Goal: Task Accomplishment & Management: Manage account settings

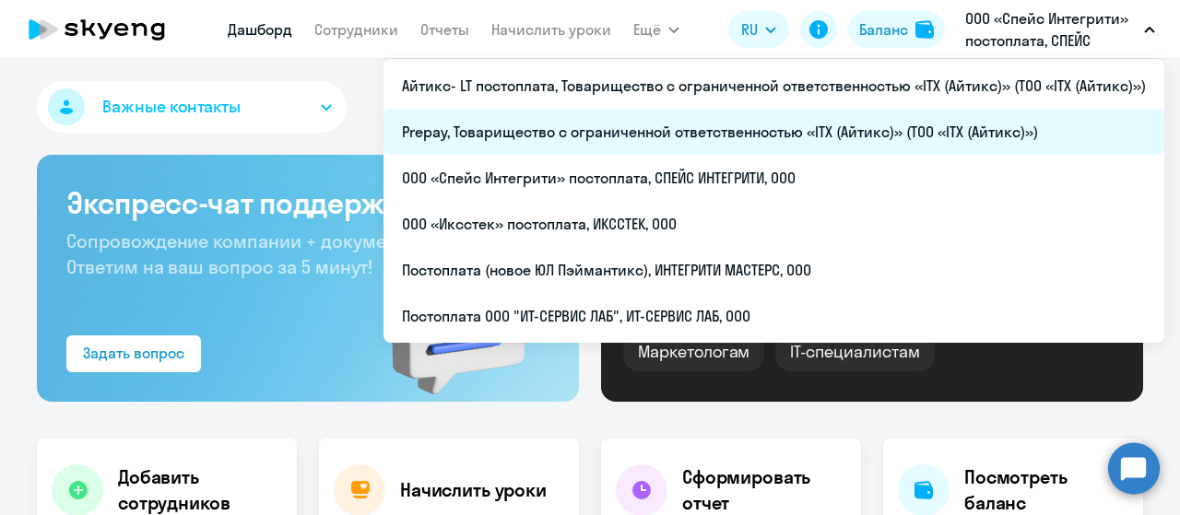
click at [905, 128] on li "Prepay, Товарищество с ограниченной ответственностью «ITX (Айтикс)» (ТОО «ITX (…" at bounding box center [774, 132] width 781 height 46
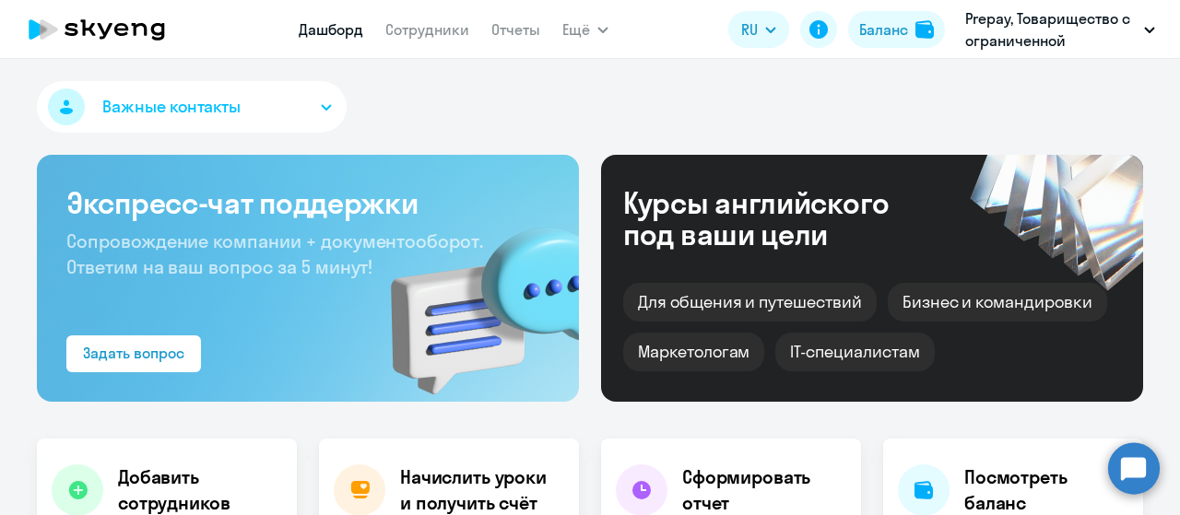
select select "30"
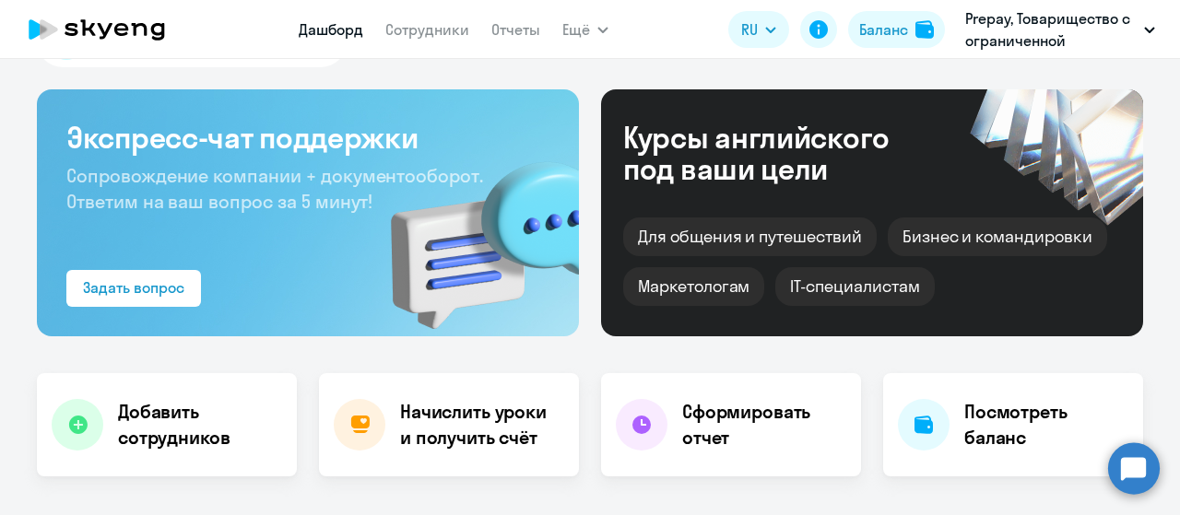
scroll to position [92, 0]
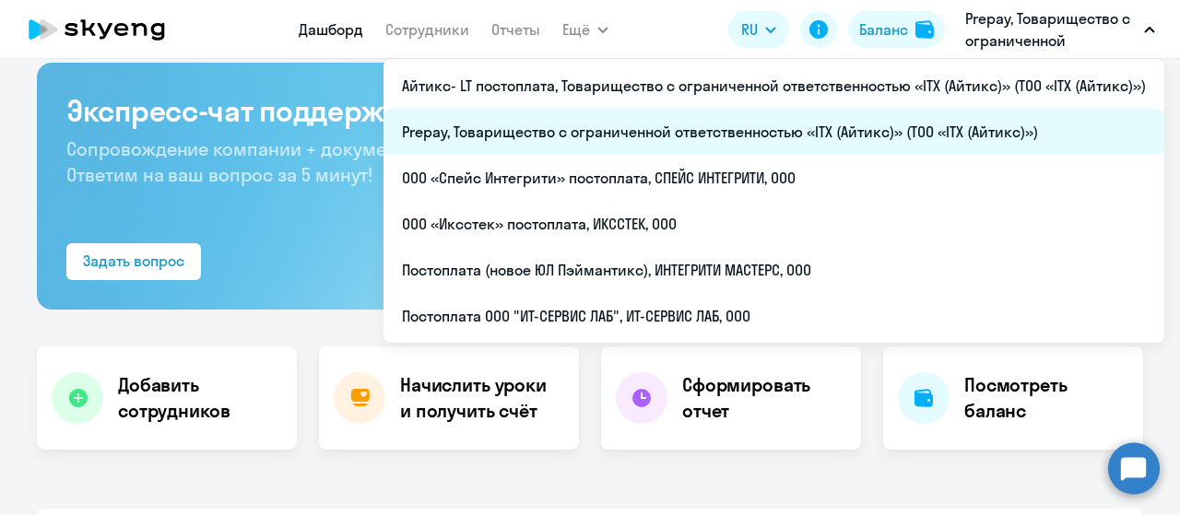
click at [723, 131] on li "Prepay, Товарищество с ограниченной ответственностью «ITX (Айтикс)» (ТОО «ITX (…" at bounding box center [774, 132] width 781 height 46
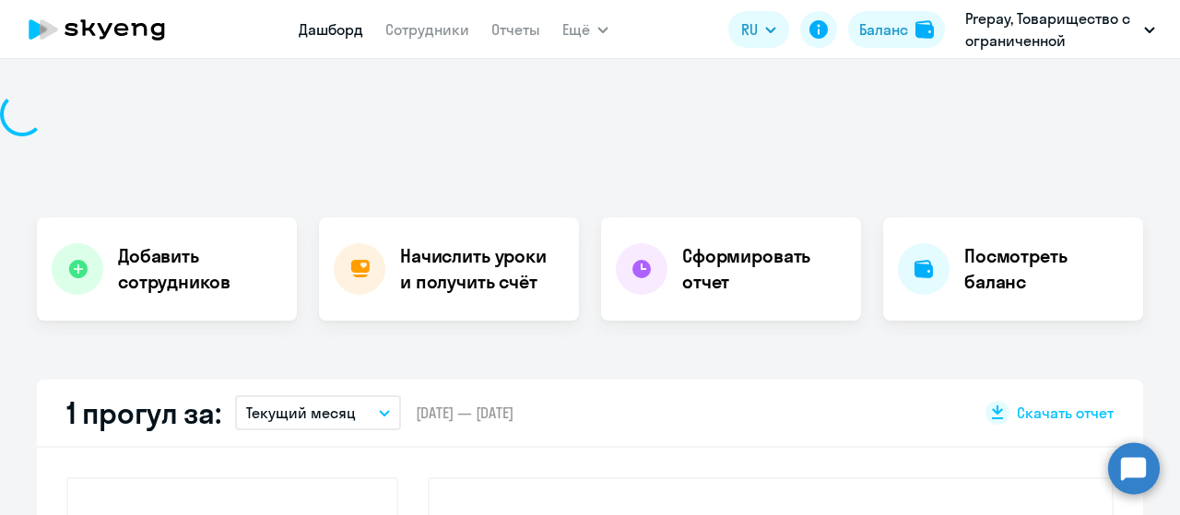
scroll to position [0, 0]
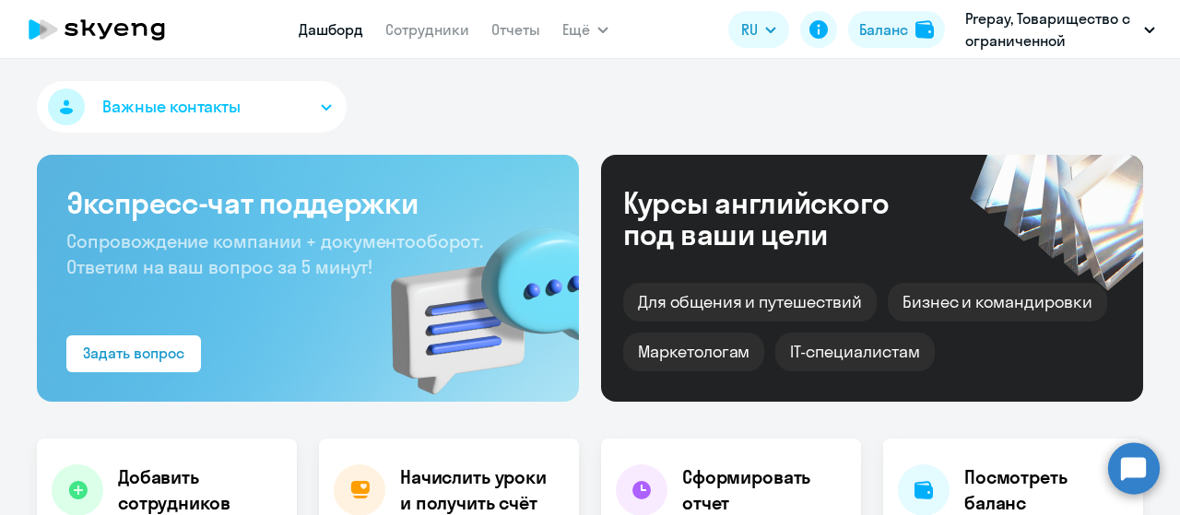
click at [428, 30] on link "Сотрудники" at bounding box center [427, 29] width 84 height 18
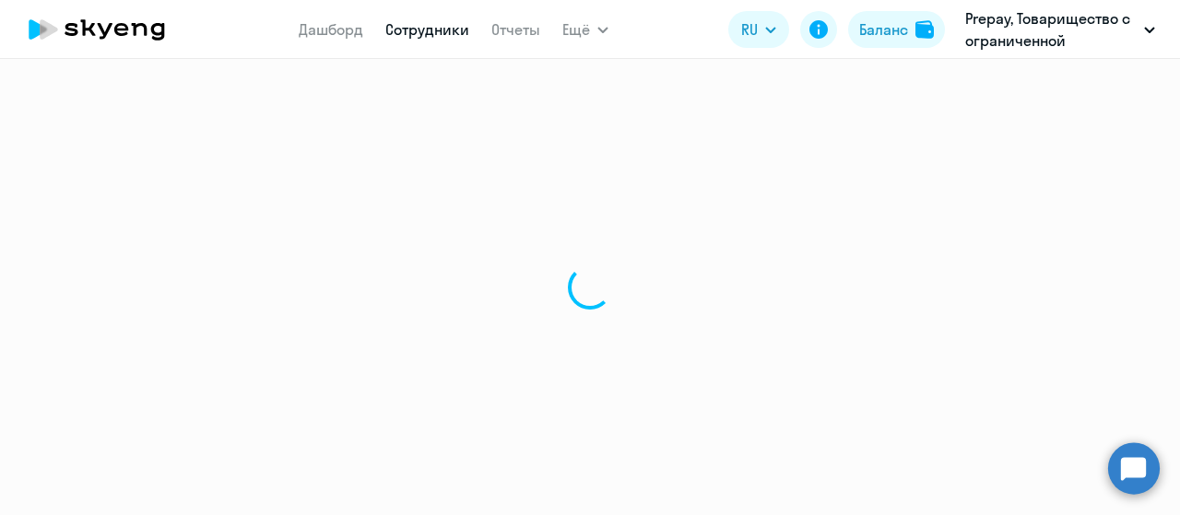
select select "30"
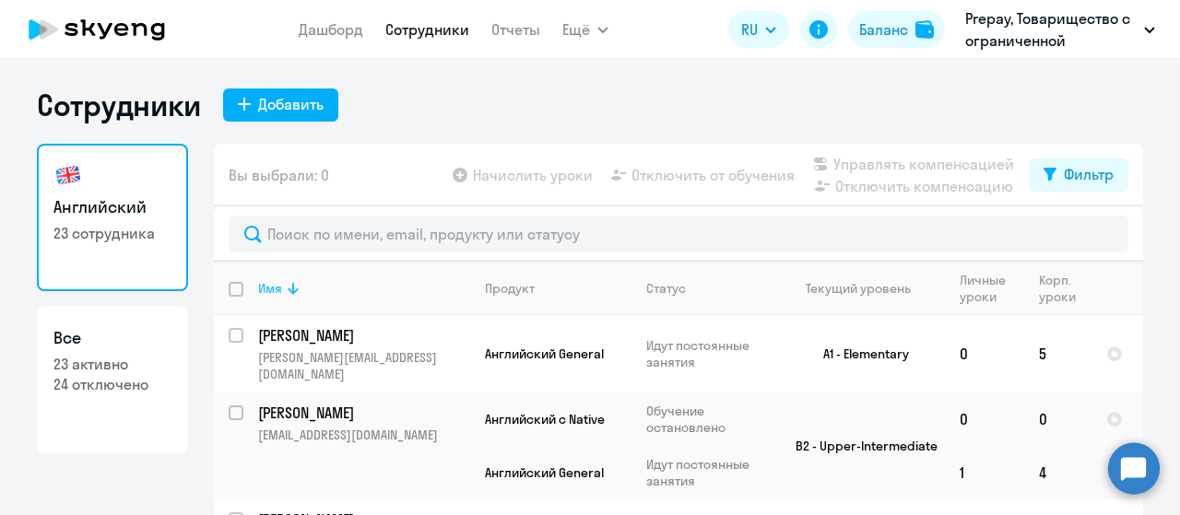
click at [282, 291] on icon at bounding box center [293, 289] width 22 height 22
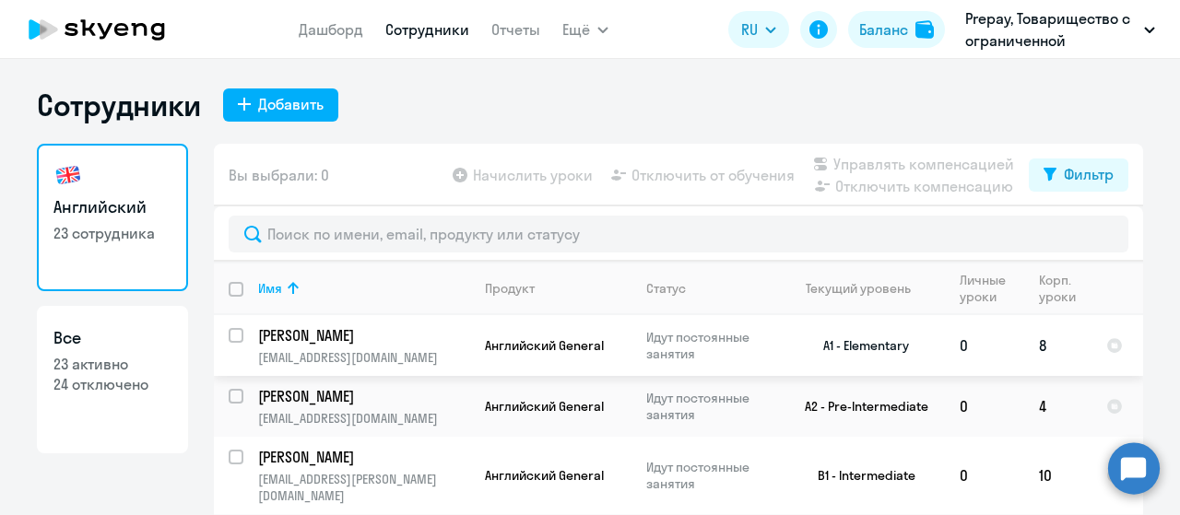
click at [230, 333] on input "select row 38686939" at bounding box center [247, 346] width 37 height 37
checkbox input "true"
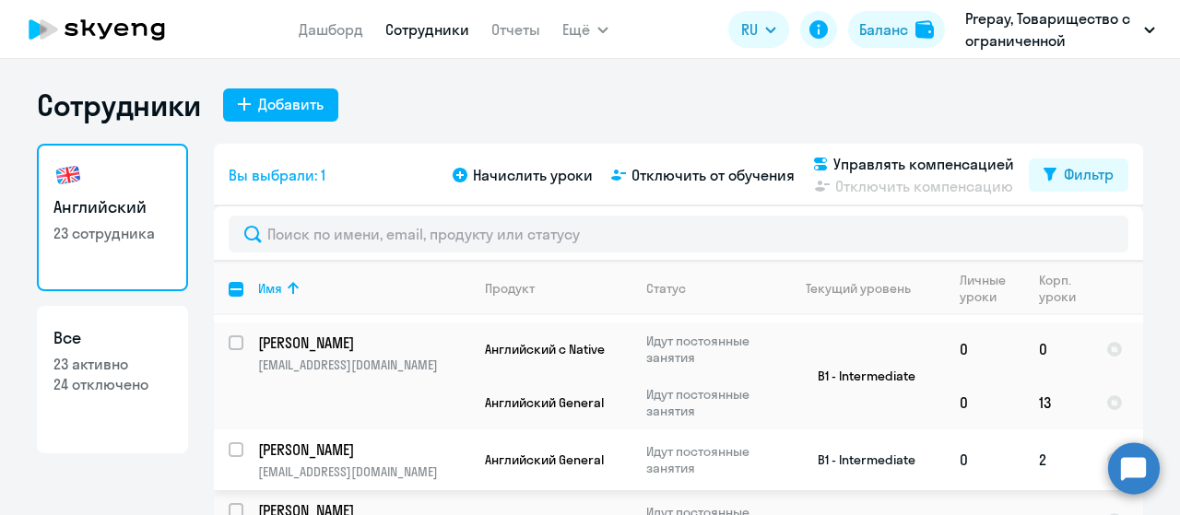
scroll to position [369, 0]
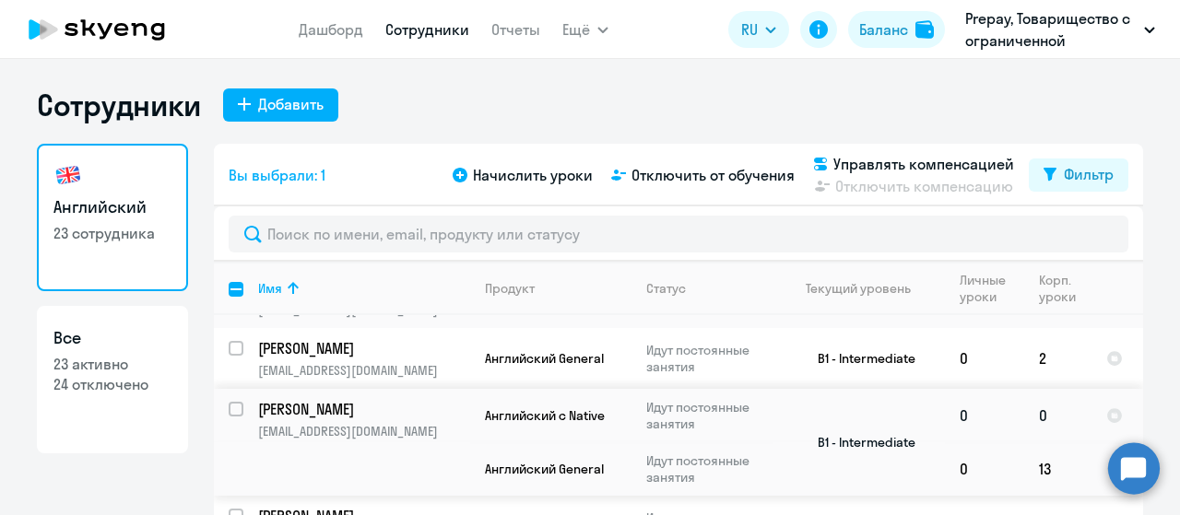
click at [231, 402] on input "select row 38629826" at bounding box center [247, 420] width 37 height 37
checkbox input "true"
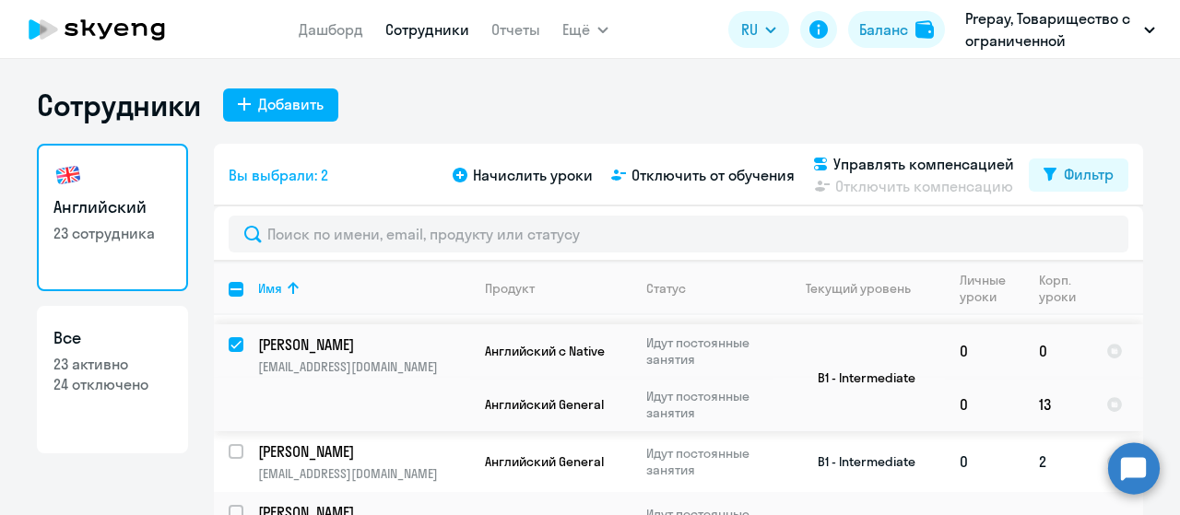
scroll to position [461, 0]
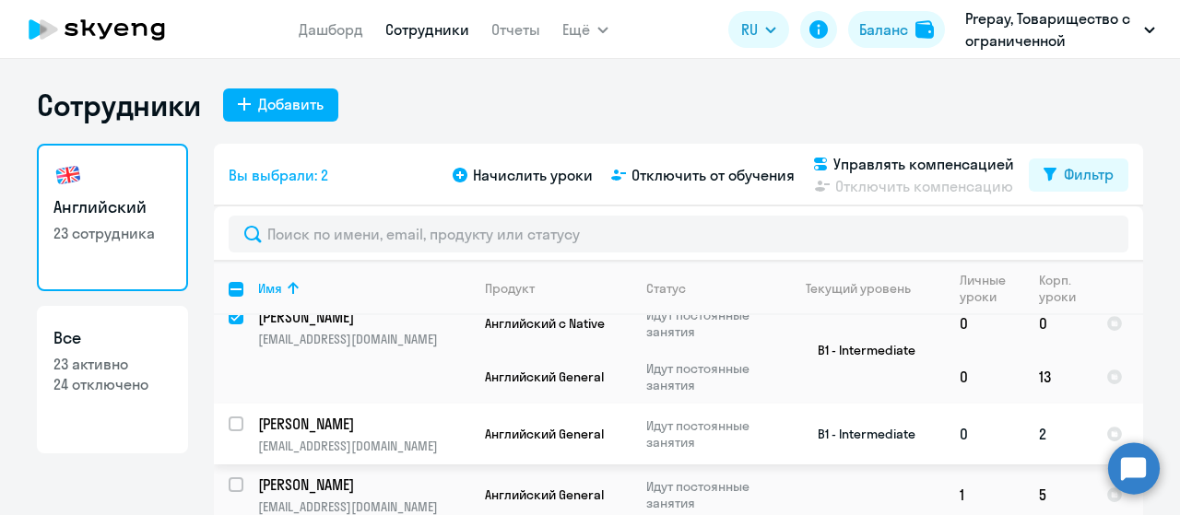
click at [229, 417] on input "select row 38595819" at bounding box center [247, 435] width 37 height 37
checkbox input "true"
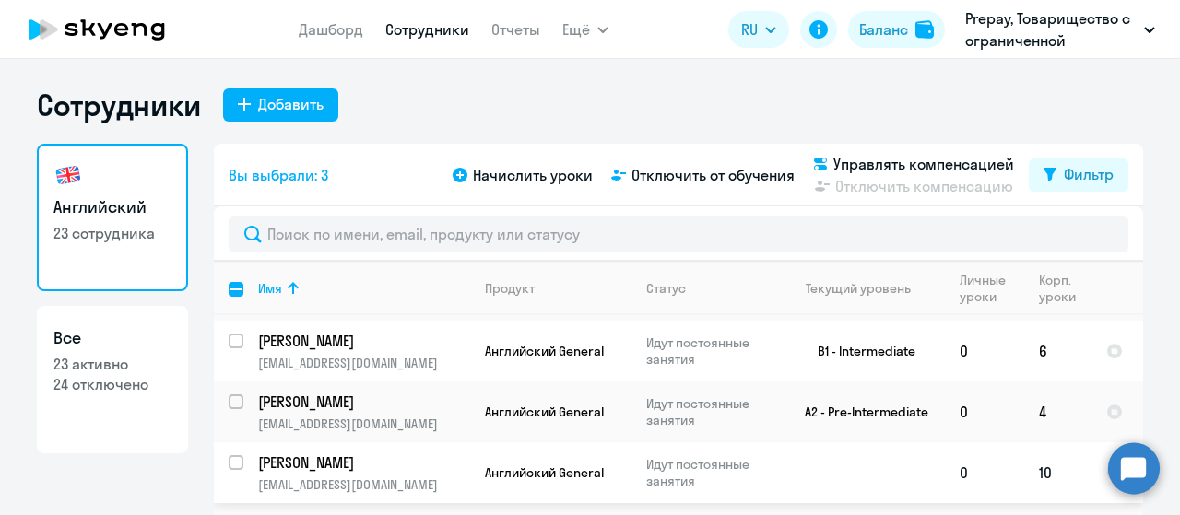
scroll to position [1199, 0]
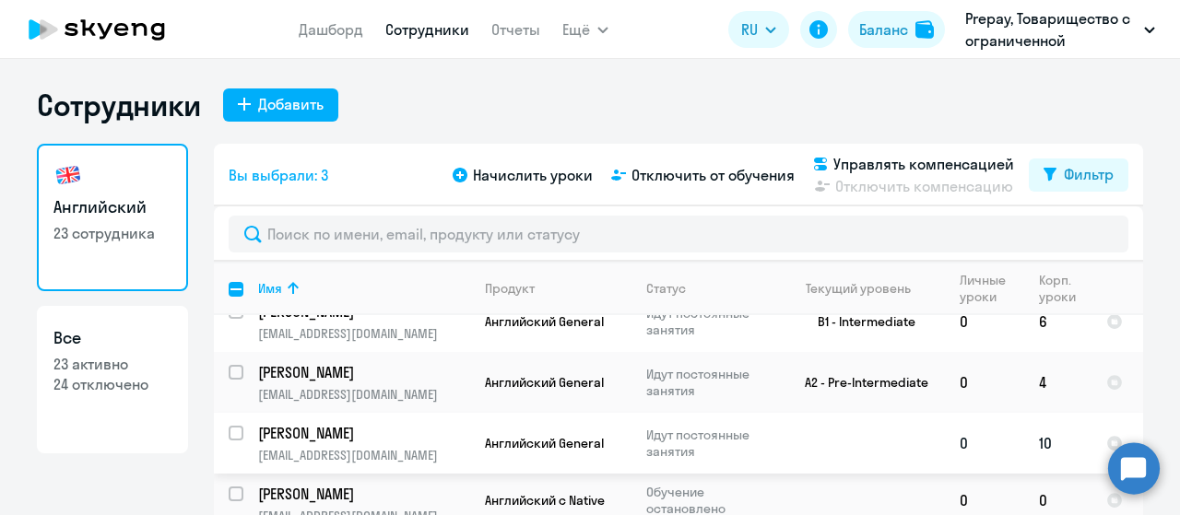
click at [229, 426] on input "select row 22320716" at bounding box center [247, 444] width 37 height 37
checkbox input "true"
click at [668, 183] on span "Отключить от обучения" at bounding box center [713, 175] width 163 height 22
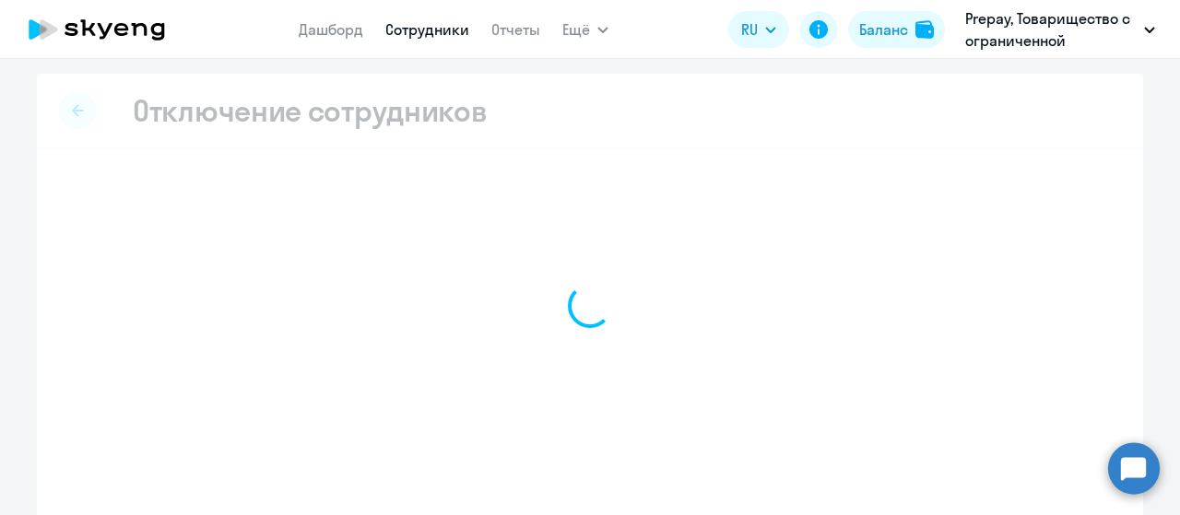
select select "all"
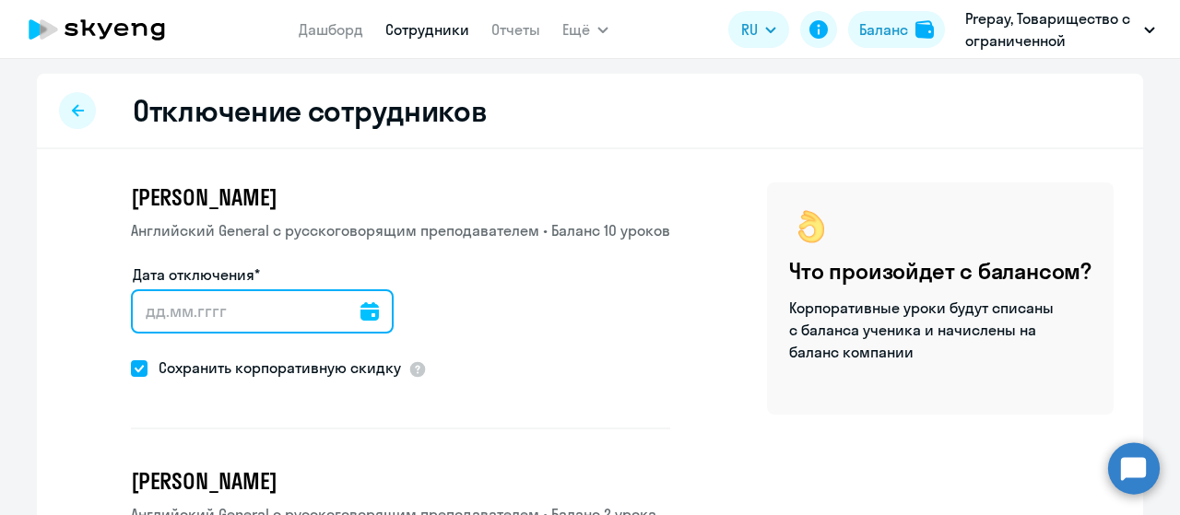
click at [361, 312] on input "Дата отключения*" at bounding box center [262, 312] width 263 height 44
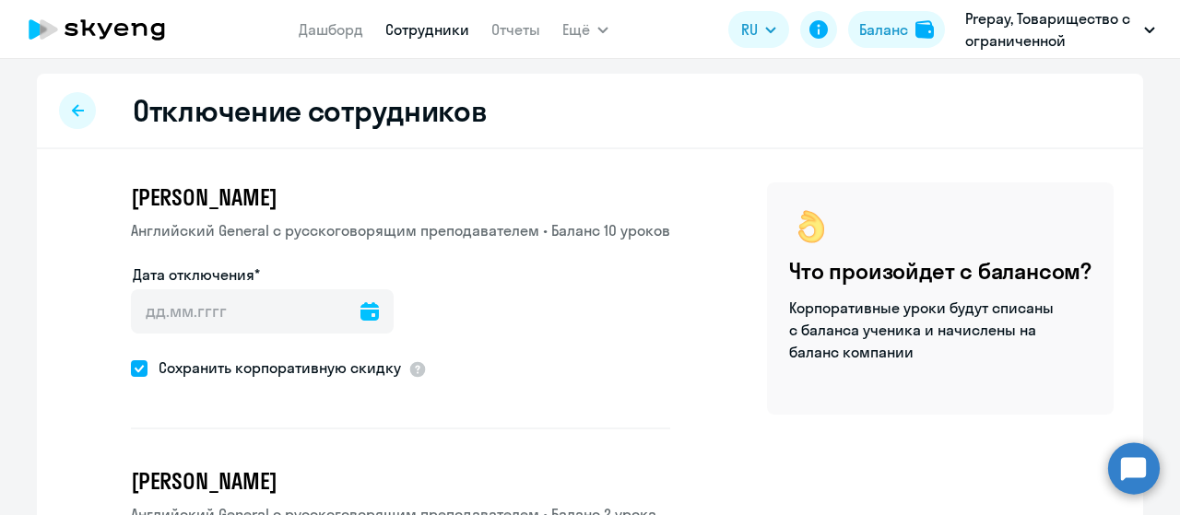
click at [361, 312] on icon at bounding box center [370, 311] width 18 height 18
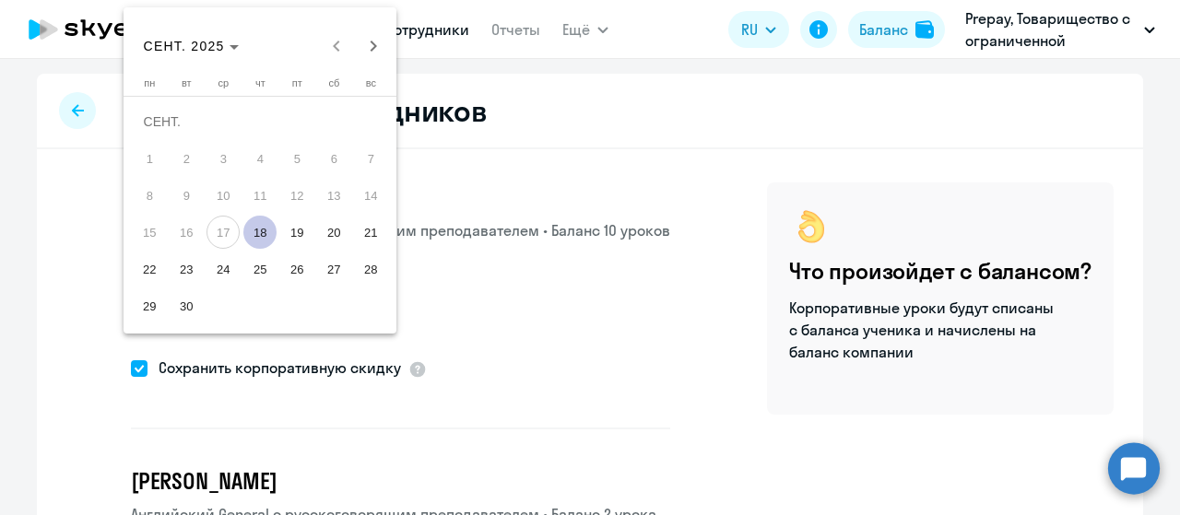
click at [256, 228] on span "18" at bounding box center [259, 232] width 33 height 33
type input "[DATE]"
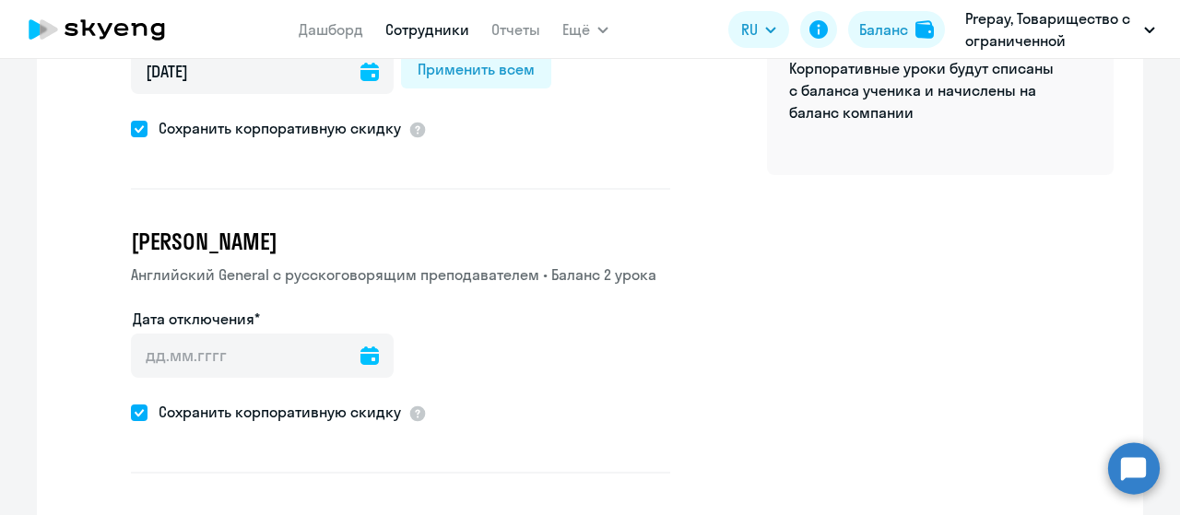
scroll to position [277, 0]
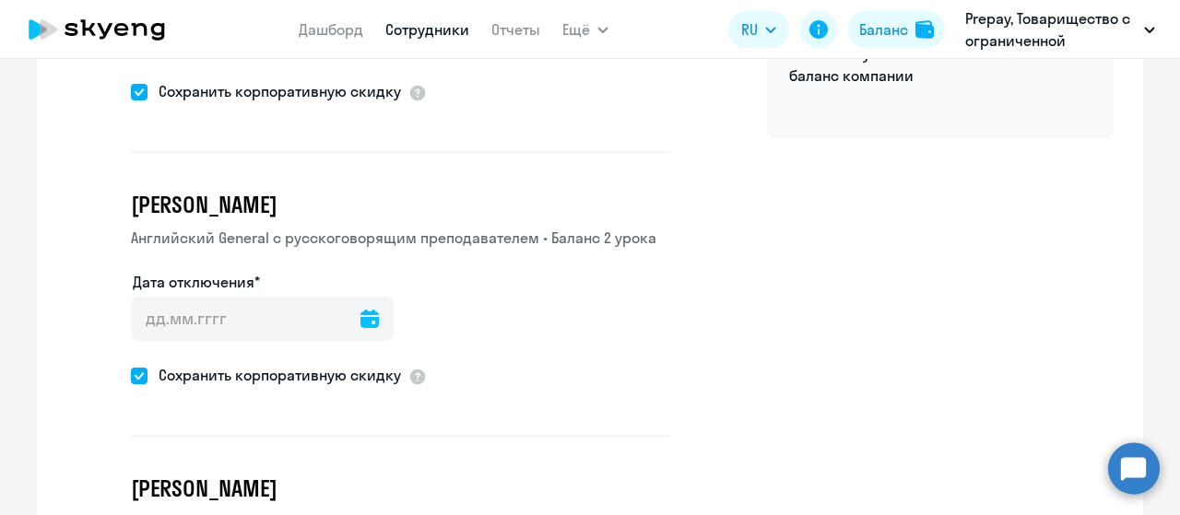
click at [361, 320] on icon at bounding box center [370, 319] width 18 height 18
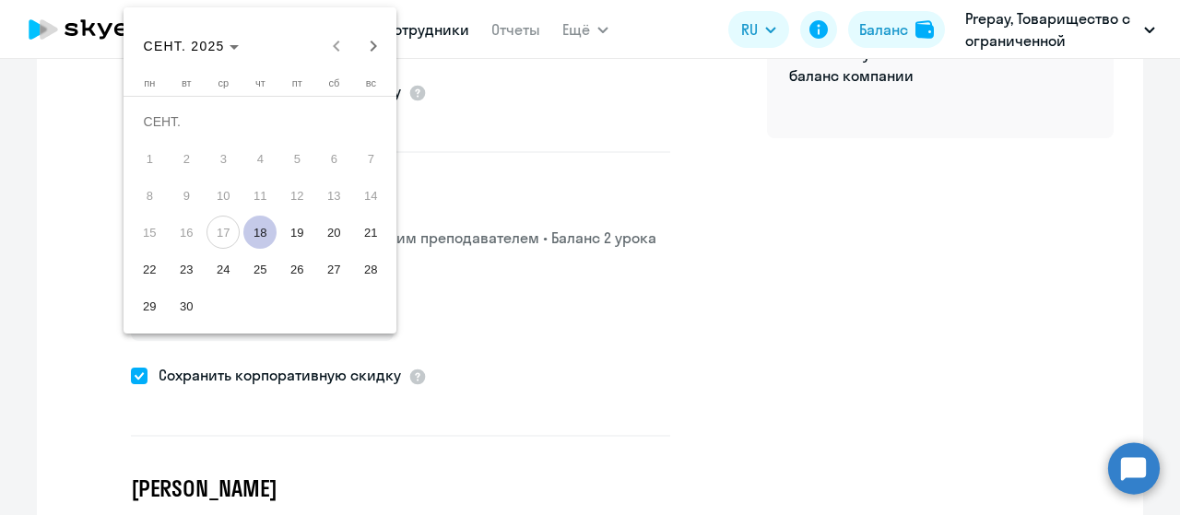
click at [254, 227] on span "18" at bounding box center [259, 232] width 33 height 33
type input "[DATE]"
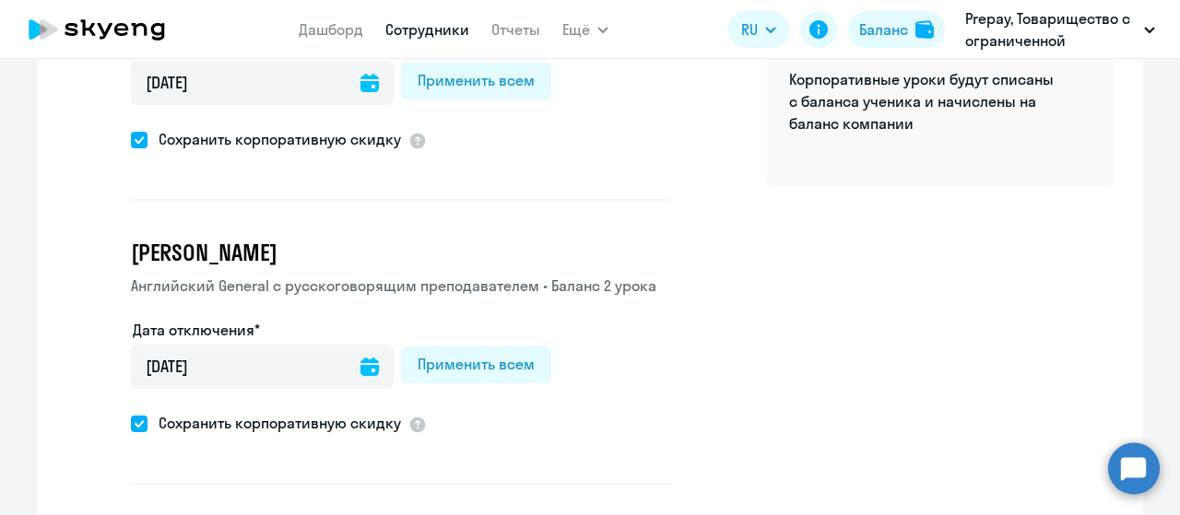
scroll to position [461, 0]
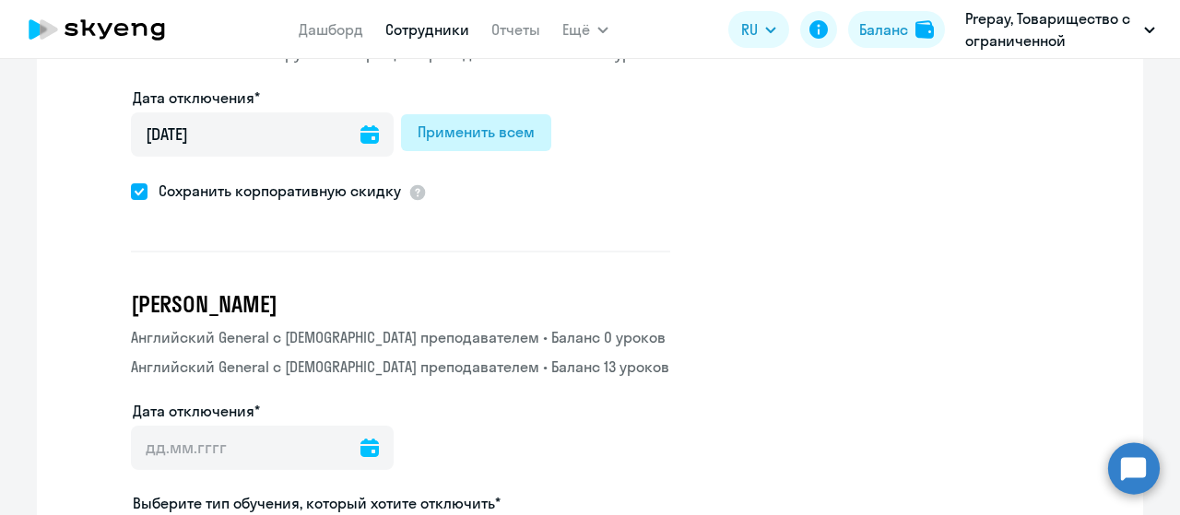
click at [491, 123] on div "Применить всем" at bounding box center [476, 132] width 117 height 22
type input "[DATE]"
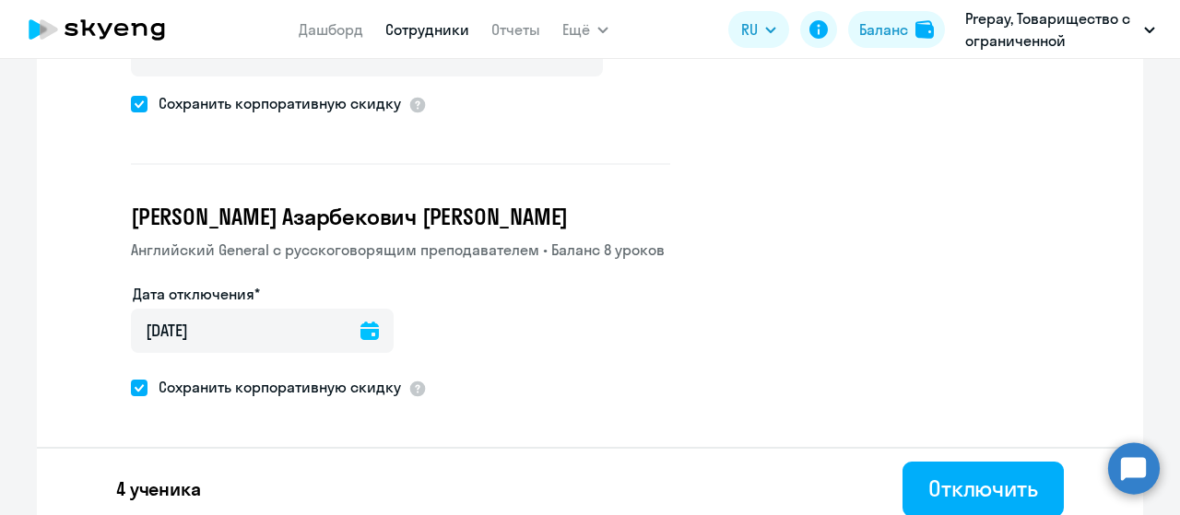
scroll to position [955, 0]
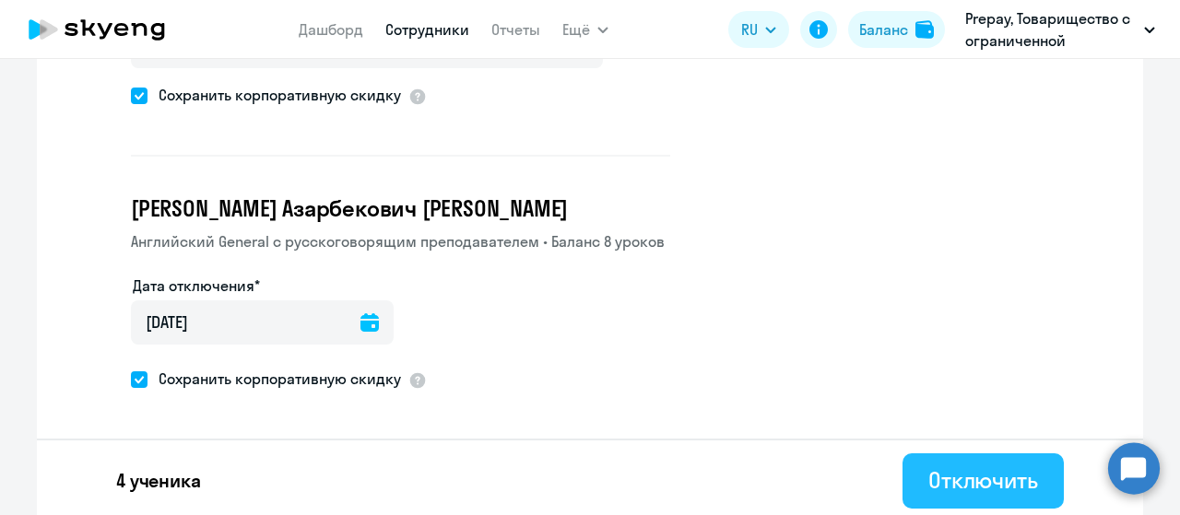
click at [931, 469] on div "Отключить" at bounding box center [984, 481] width 110 height 30
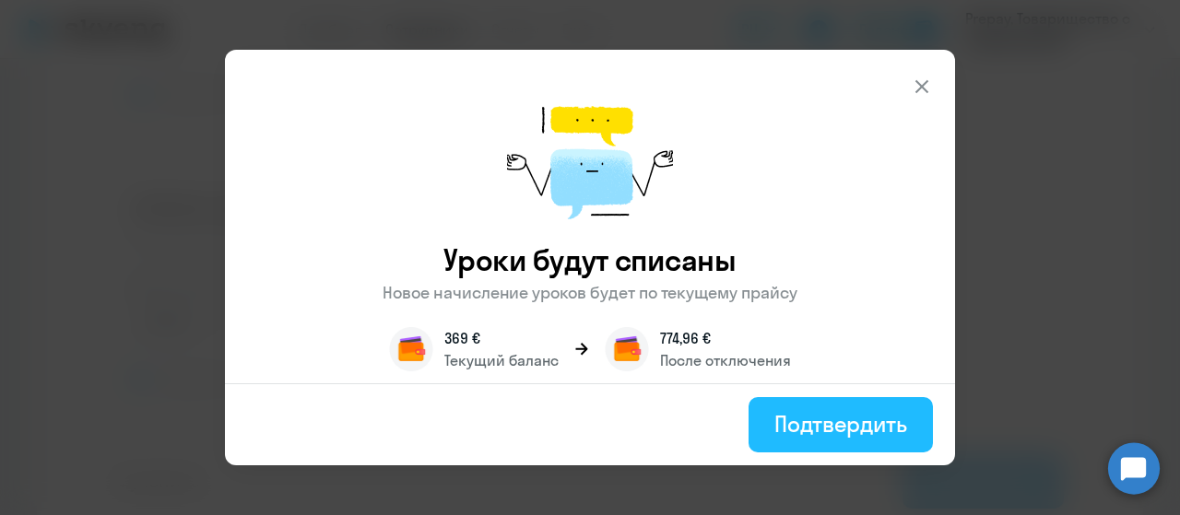
click at [772, 427] on button "Подтвердить" at bounding box center [841, 424] width 184 height 55
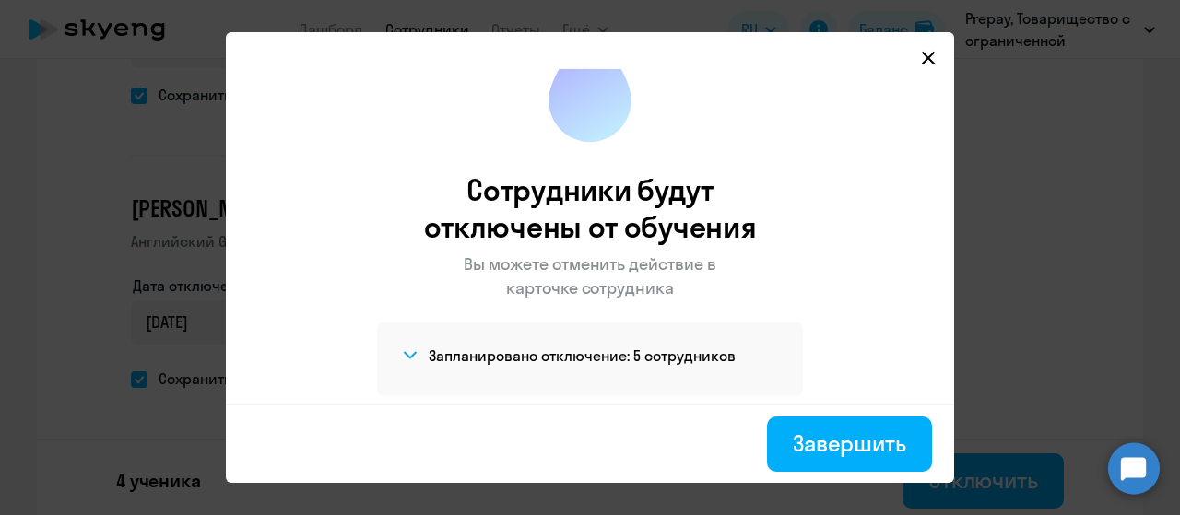
scroll to position [59, 0]
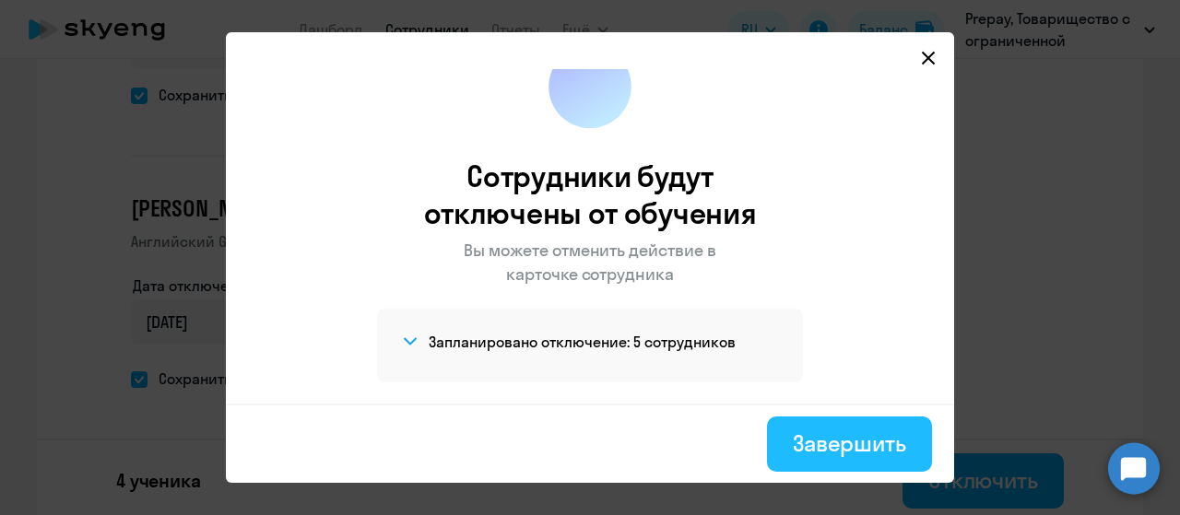
click at [835, 446] on div "Завершить" at bounding box center [849, 444] width 113 height 30
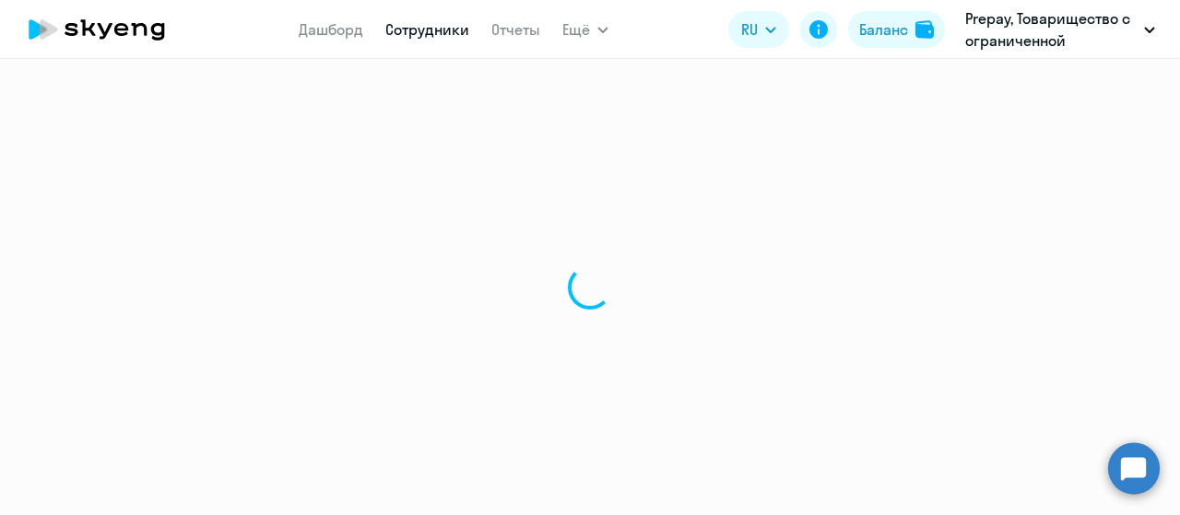
select select "30"
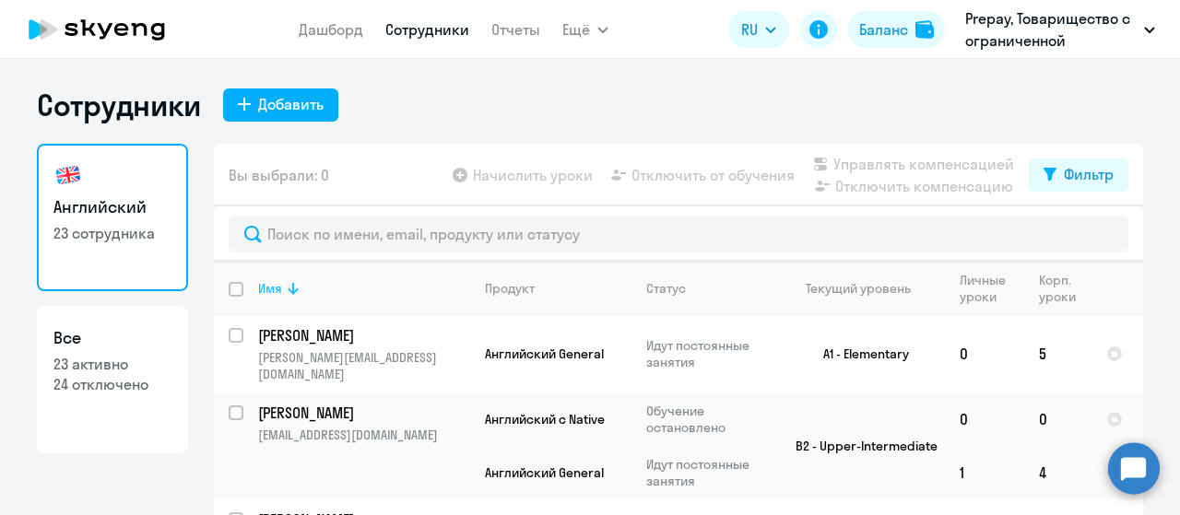
click at [288, 294] on icon at bounding box center [293, 289] width 22 height 22
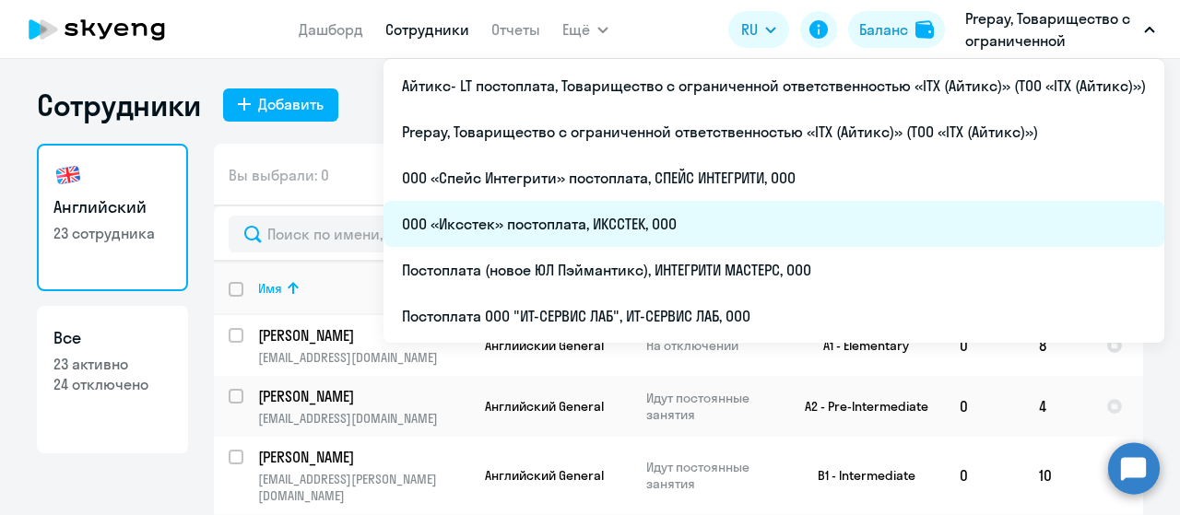
click at [593, 230] on li "ООО «Иксстек» постоплата, ИКССТЕК, ООО" at bounding box center [774, 224] width 781 height 46
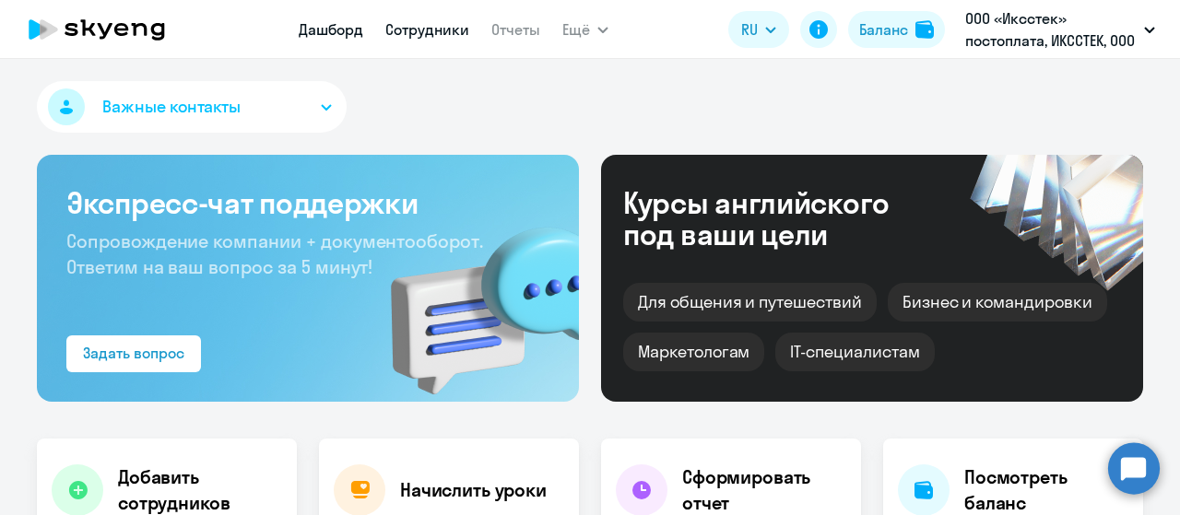
click at [429, 30] on link "Сотрудники" at bounding box center [427, 29] width 84 height 18
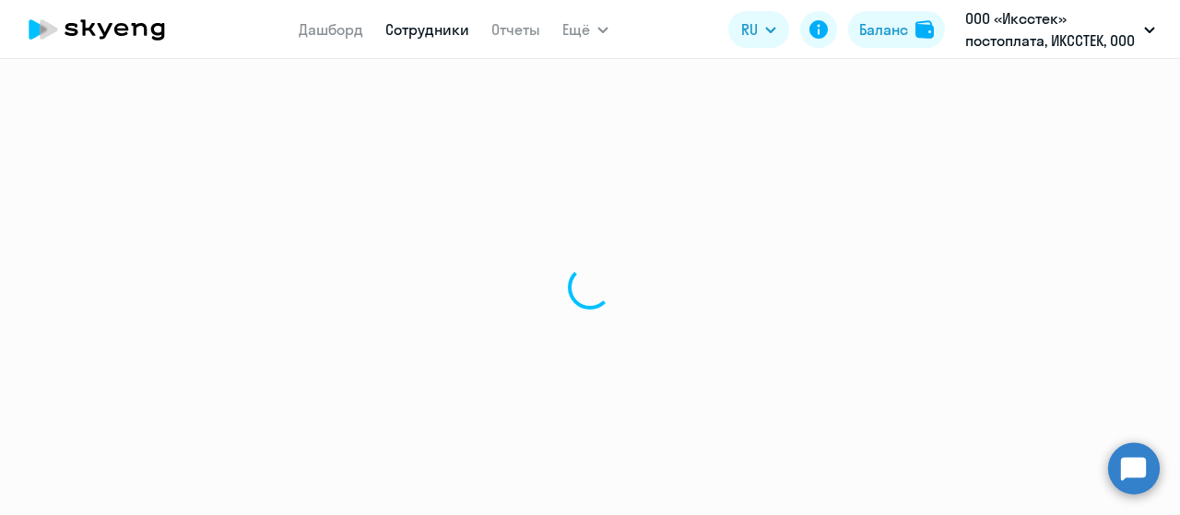
select select "30"
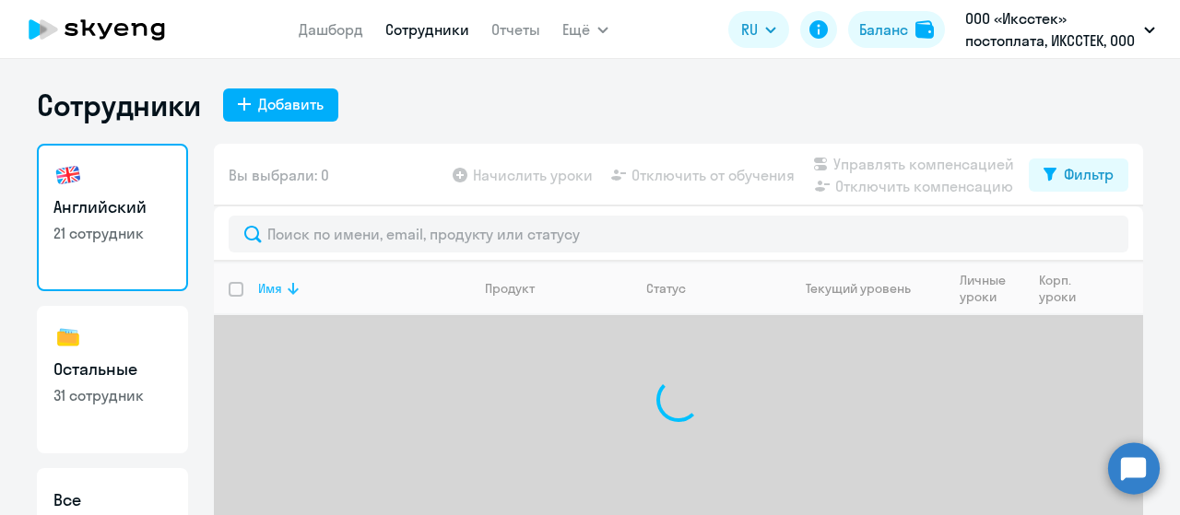
click at [285, 288] on icon at bounding box center [293, 289] width 22 height 22
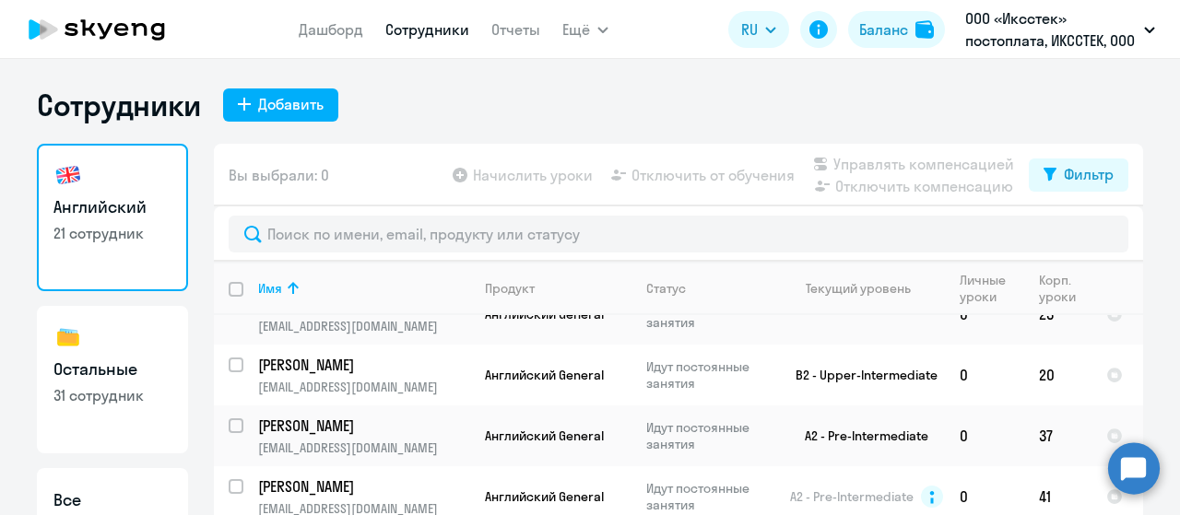
scroll to position [645, 0]
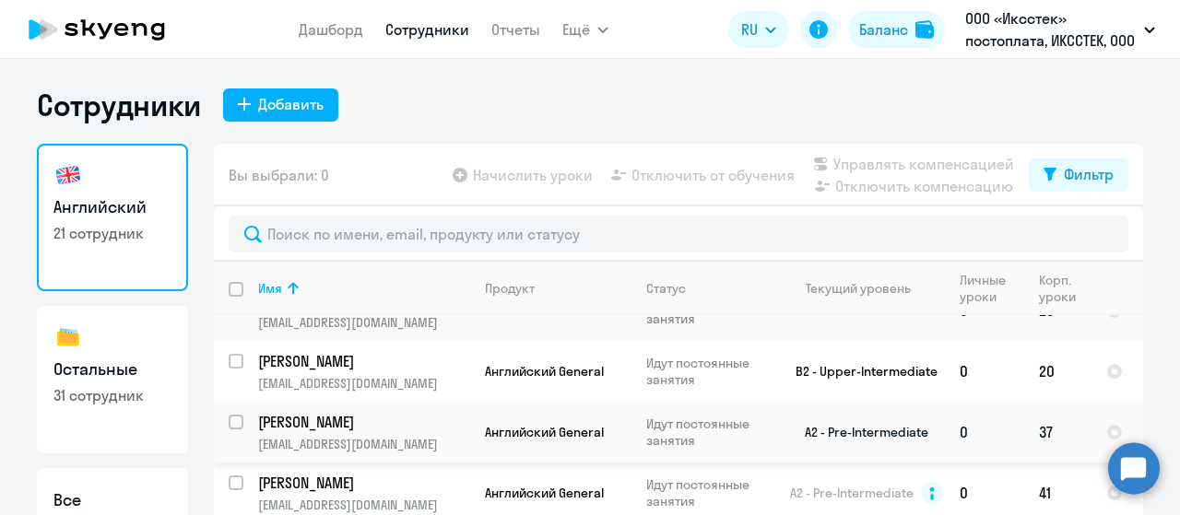
click at [229, 415] on input "select row 35636834" at bounding box center [247, 433] width 37 height 37
checkbox input "true"
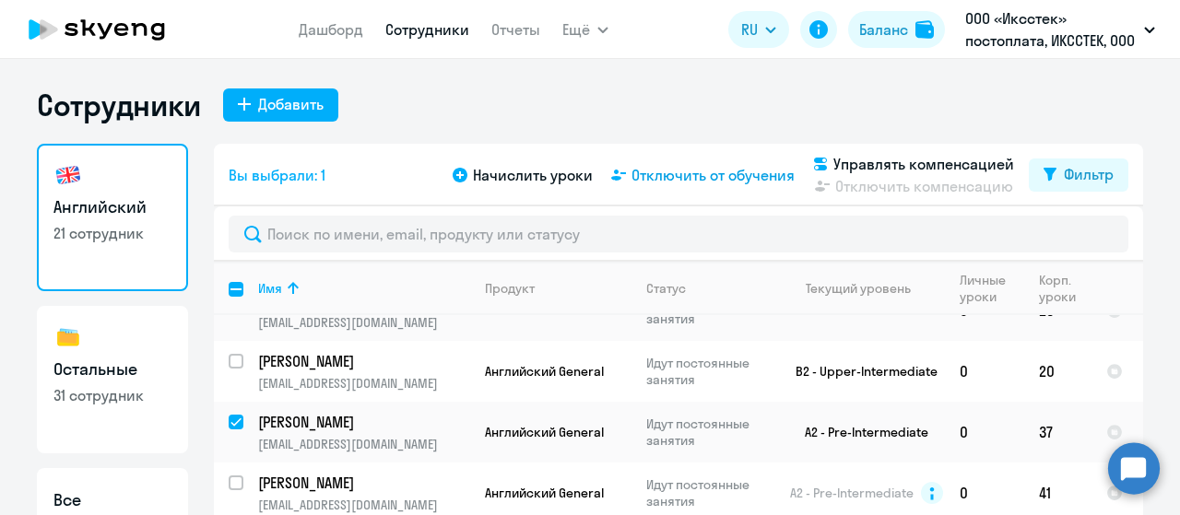
click at [674, 174] on span "Отключить от обучения" at bounding box center [713, 175] width 163 height 22
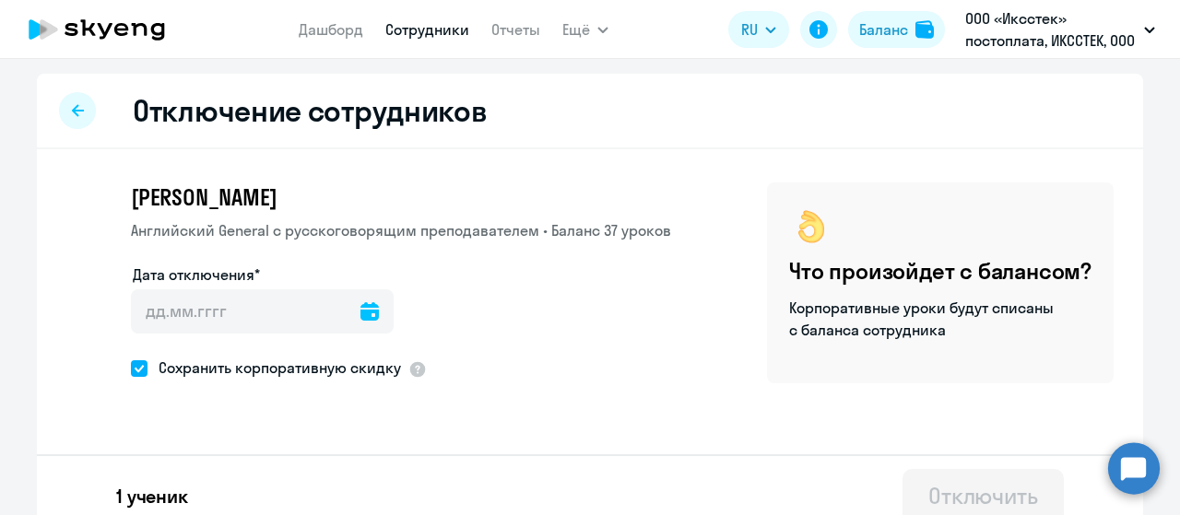
click at [361, 314] on icon at bounding box center [370, 311] width 18 height 18
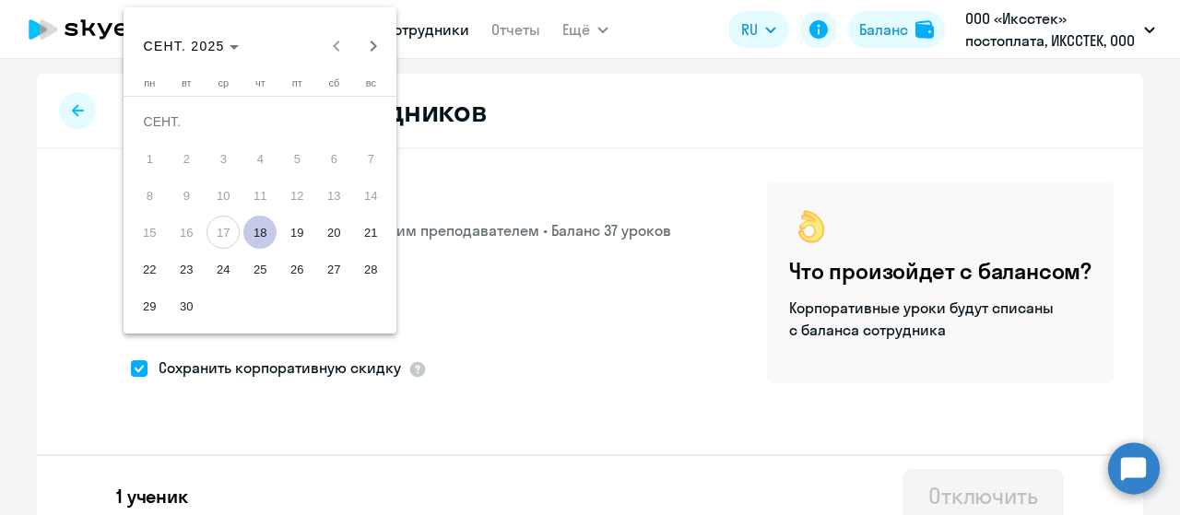
click at [262, 239] on span "18" at bounding box center [259, 232] width 33 height 33
type input "[DATE]"
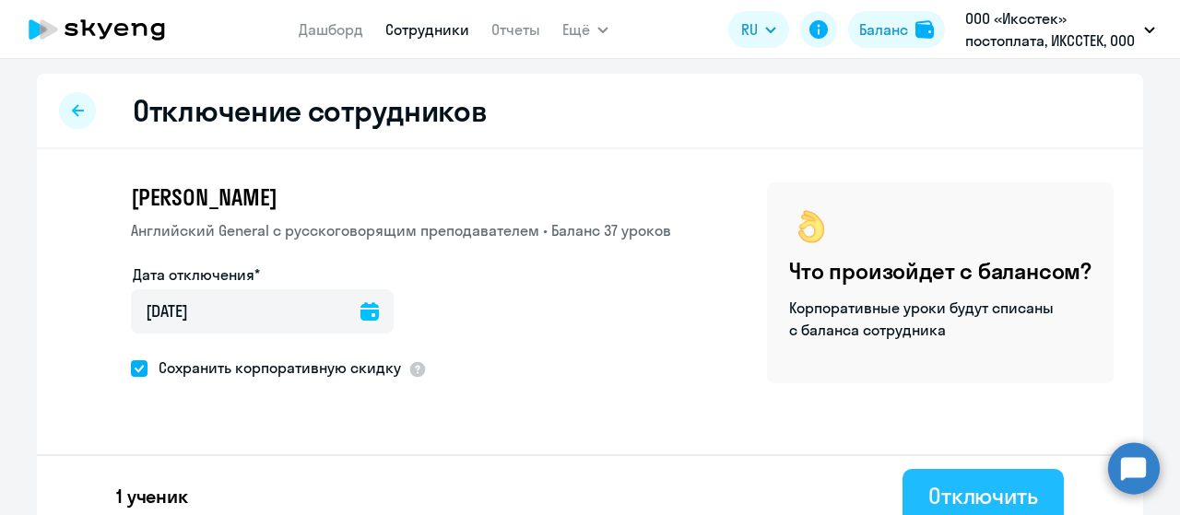
click at [908, 495] on button "Отключить" at bounding box center [983, 496] width 161 height 55
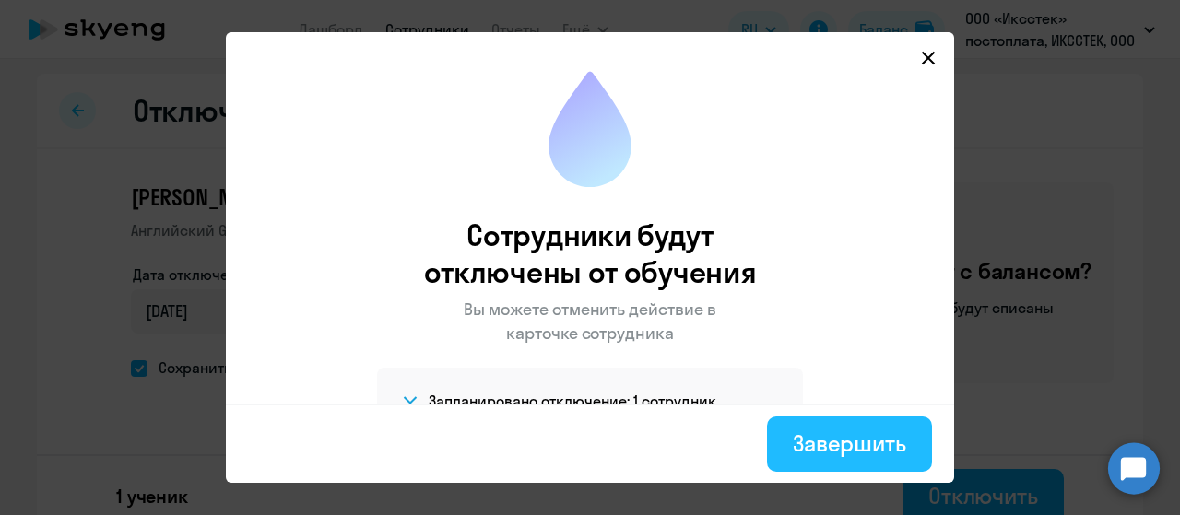
click at [793, 449] on button "Завершить" at bounding box center [849, 444] width 165 height 55
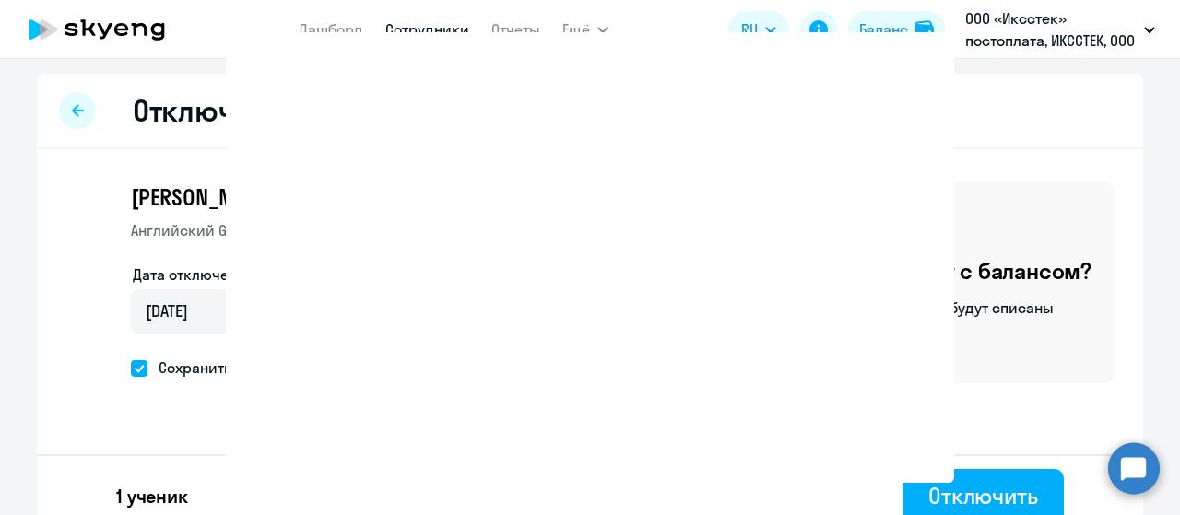
select select "30"
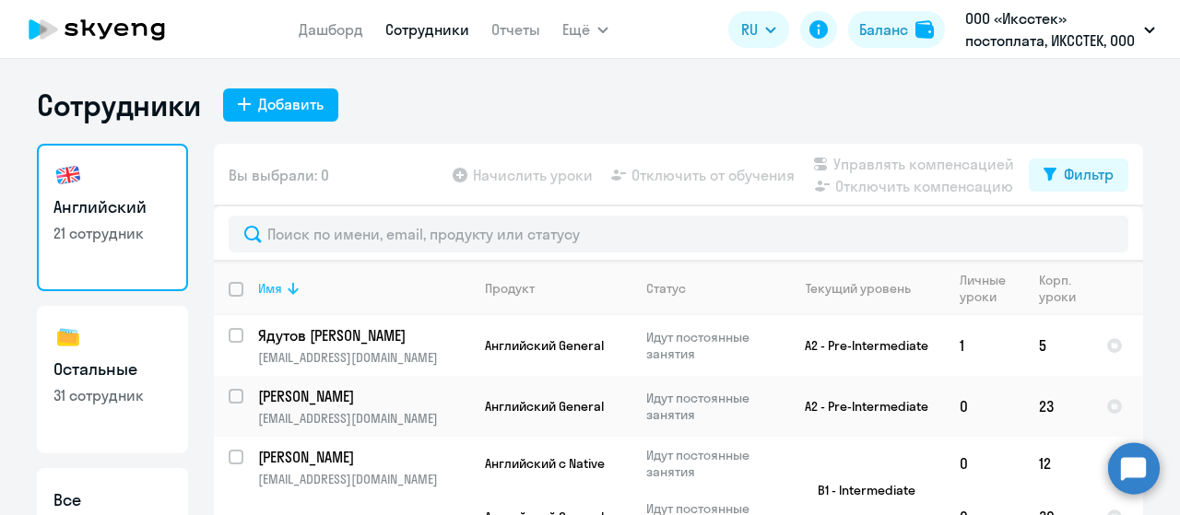
click at [282, 287] on icon at bounding box center [293, 289] width 22 height 22
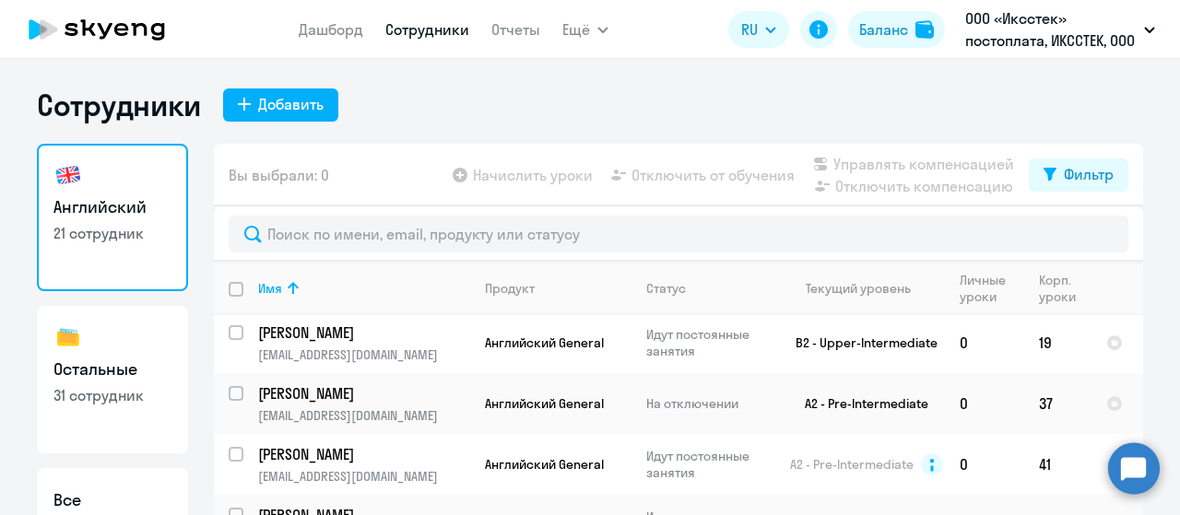
scroll to position [645, 0]
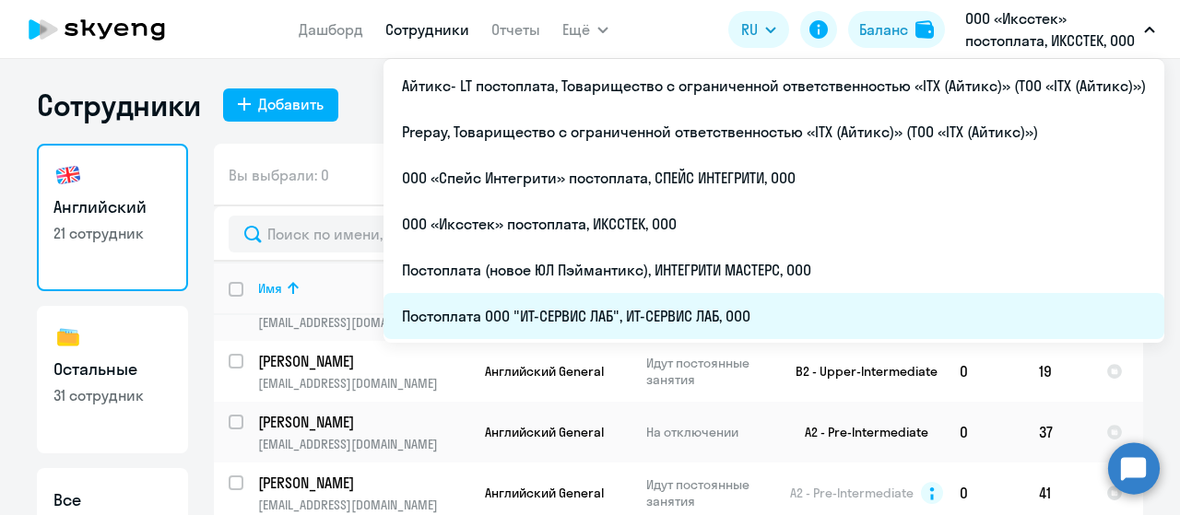
click at [698, 324] on li "Постоплата ООО "ИТ-СЕРВИС ЛАБ", ИТ-СЕРВИС ЛАБ, ООО" at bounding box center [774, 316] width 781 height 46
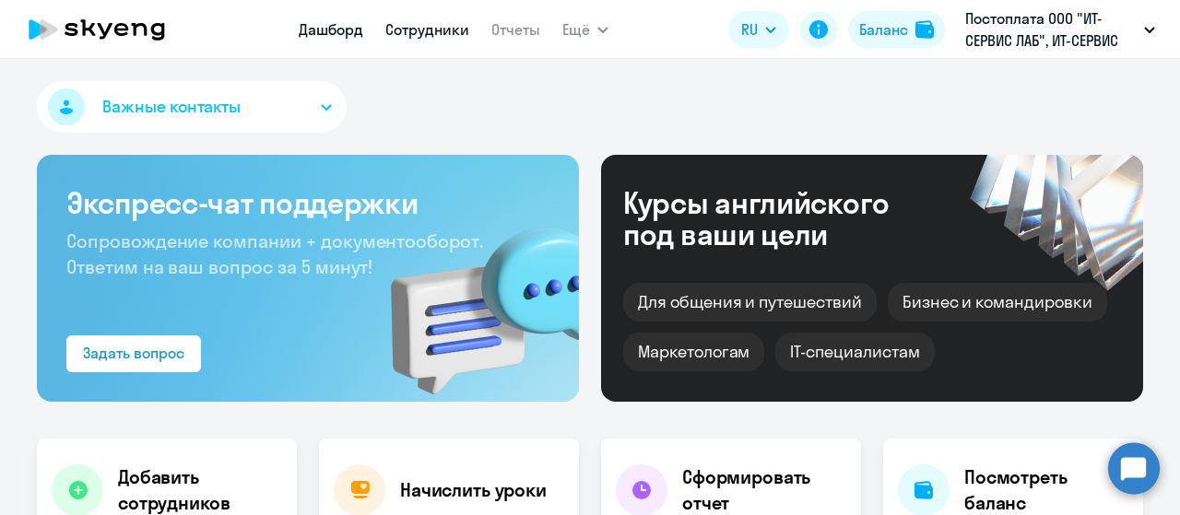
click at [417, 24] on link "Сотрудники" at bounding box center [427, 29] width 84 height 18
select select "30"
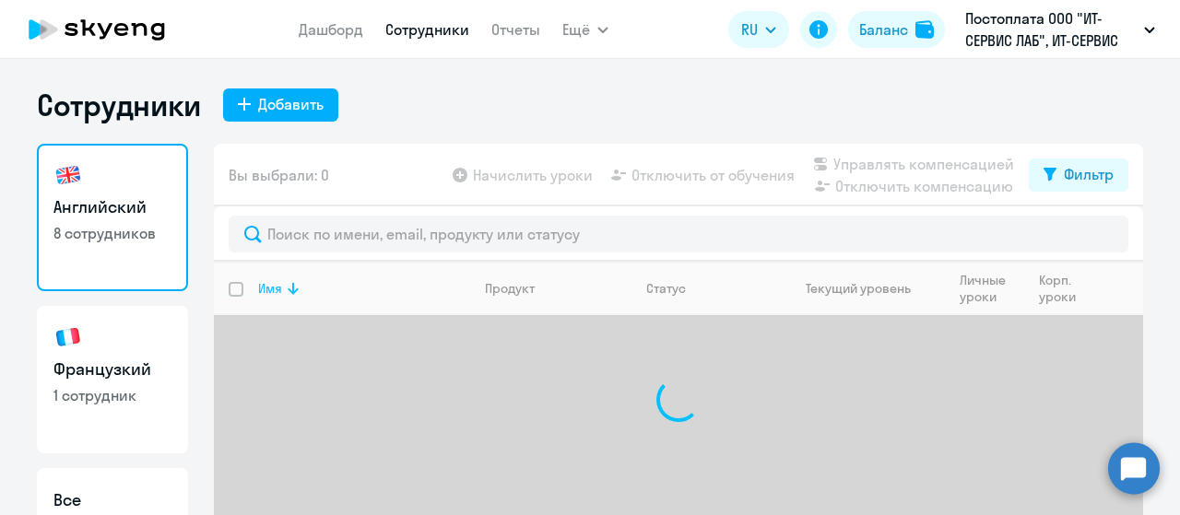
click at [292, 297] on icon at bounding box center [293, 289] width 22 height 22
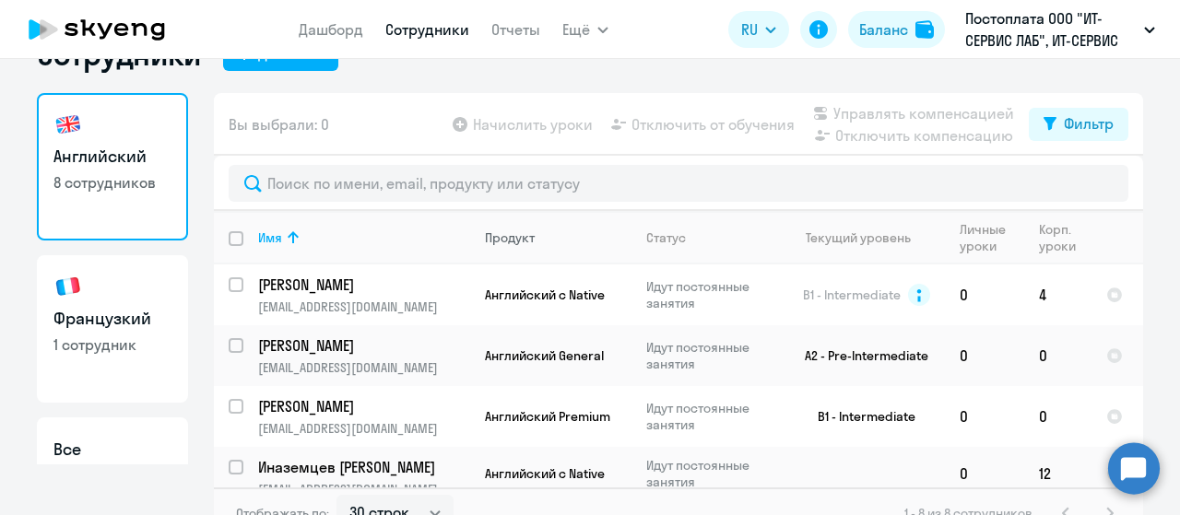
scroll to position [74, 0]
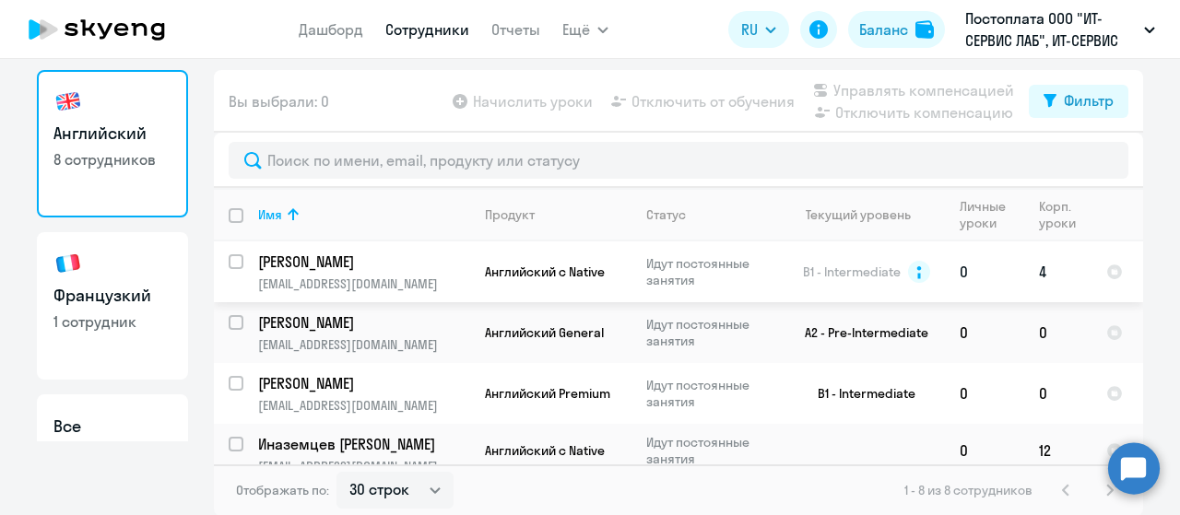
click at [229, 260] on input "select row 11207190" at bounding box center [247, 272] width 37 height 37
checkbox input "true"
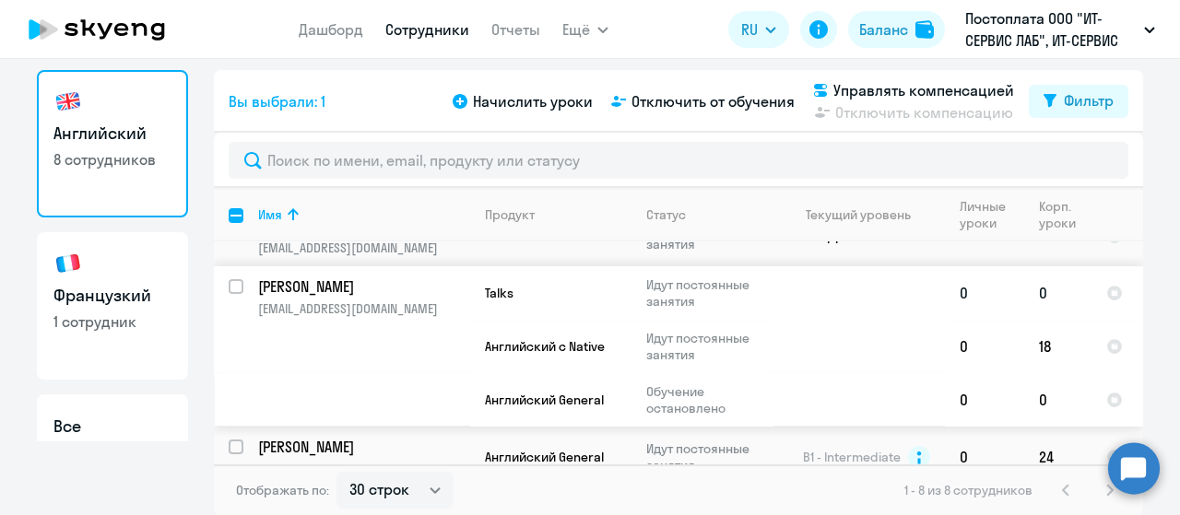
scroll to position [399, 0]
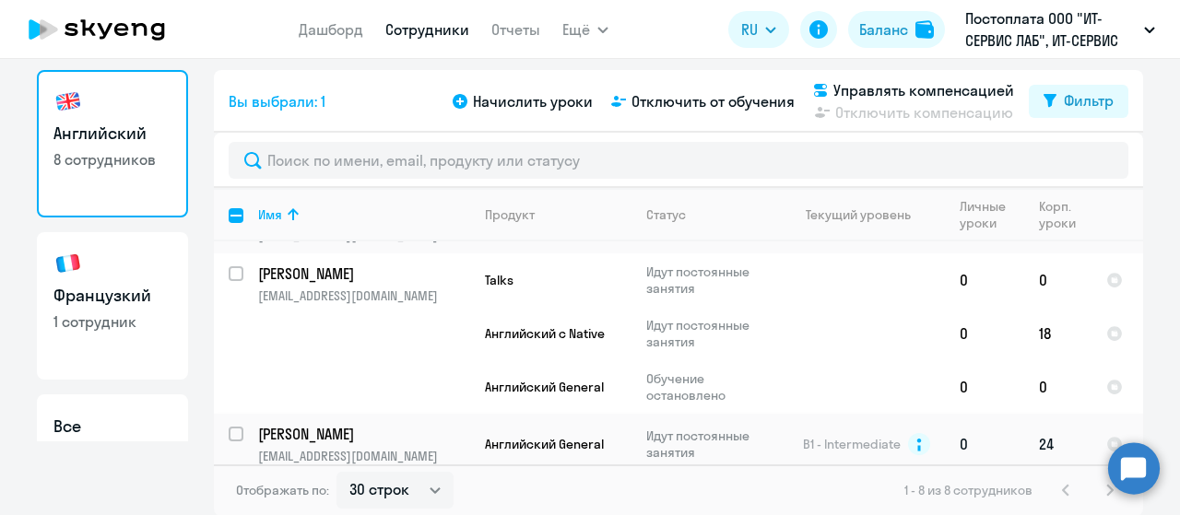
click at [231, 429] on input "select row 10188861" at bounding box center [247, 445] width 37 height 37
checkbox input "true"
click at [721, 101] on span "Отключить от обучения" at bounding box center [713, 101] width 163 height 22
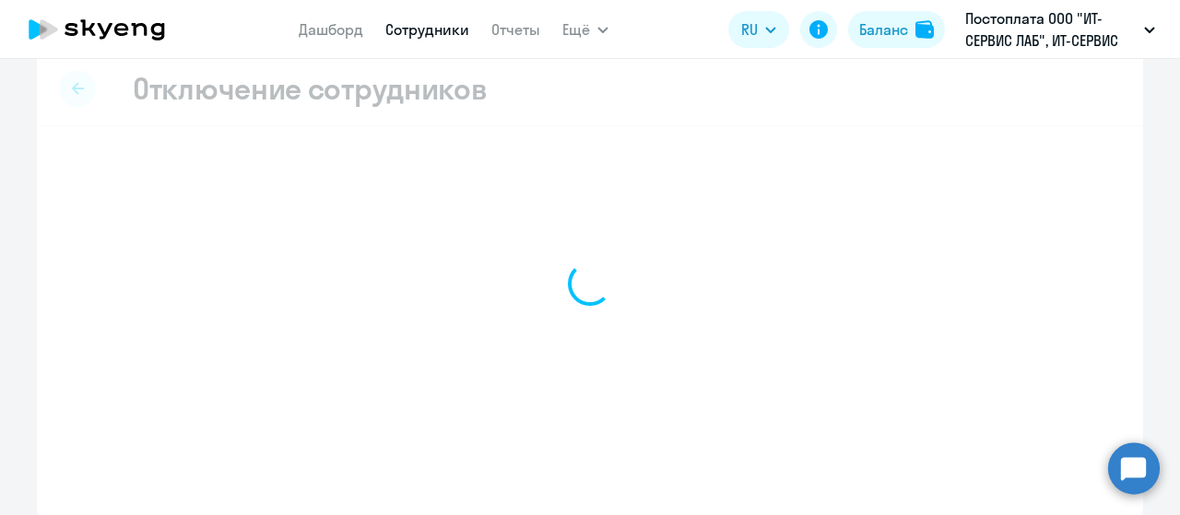
scroll to position [22, 0]
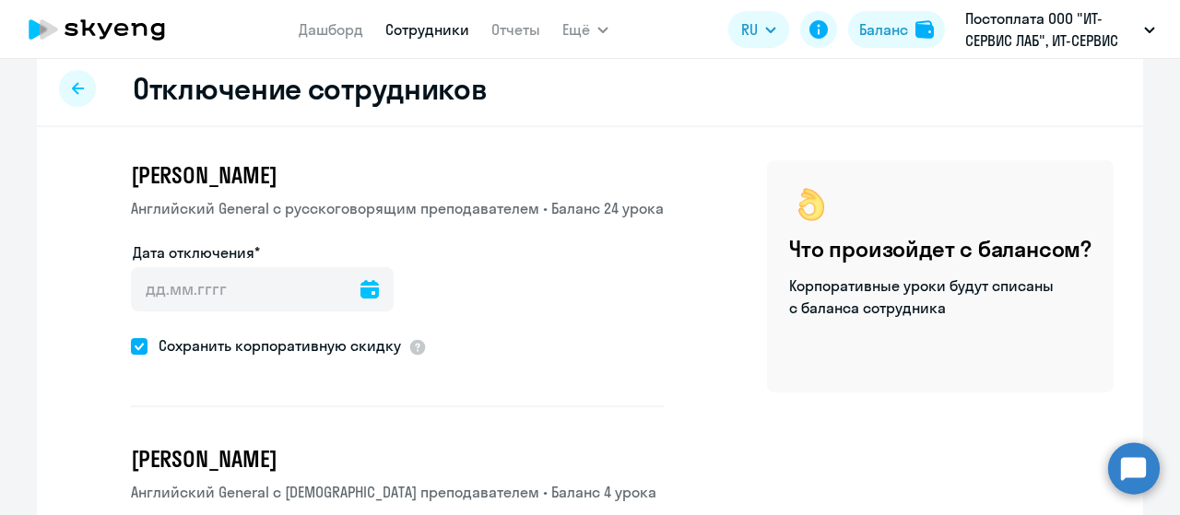
click at [361, 297] on icon at bounding box center [370, 289] width 18 height 18
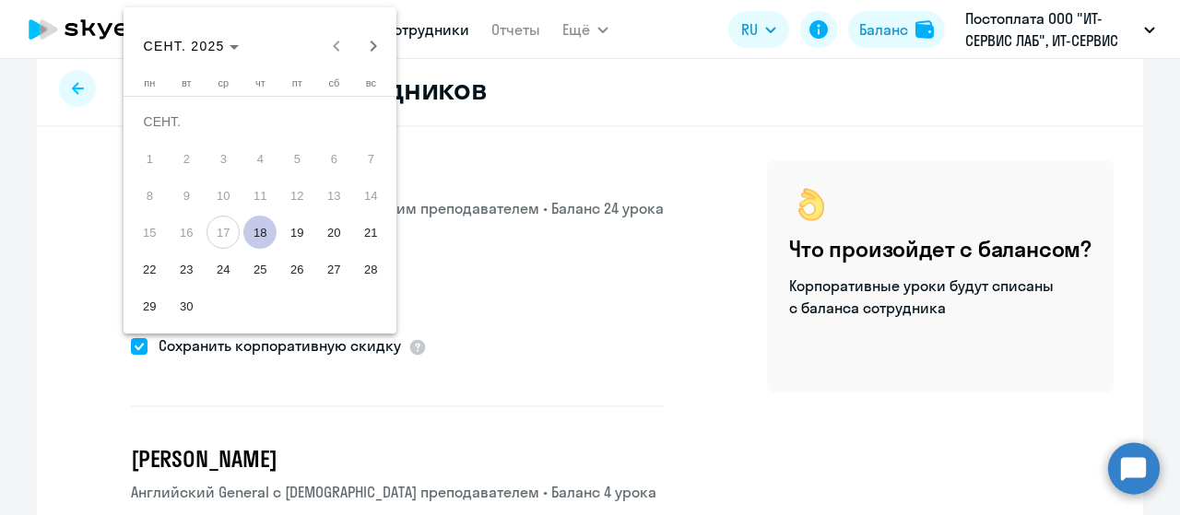
click at [254, 235] on span "18" at bounding box center [259, 232] width 33 height 33
type input "[DATE]"
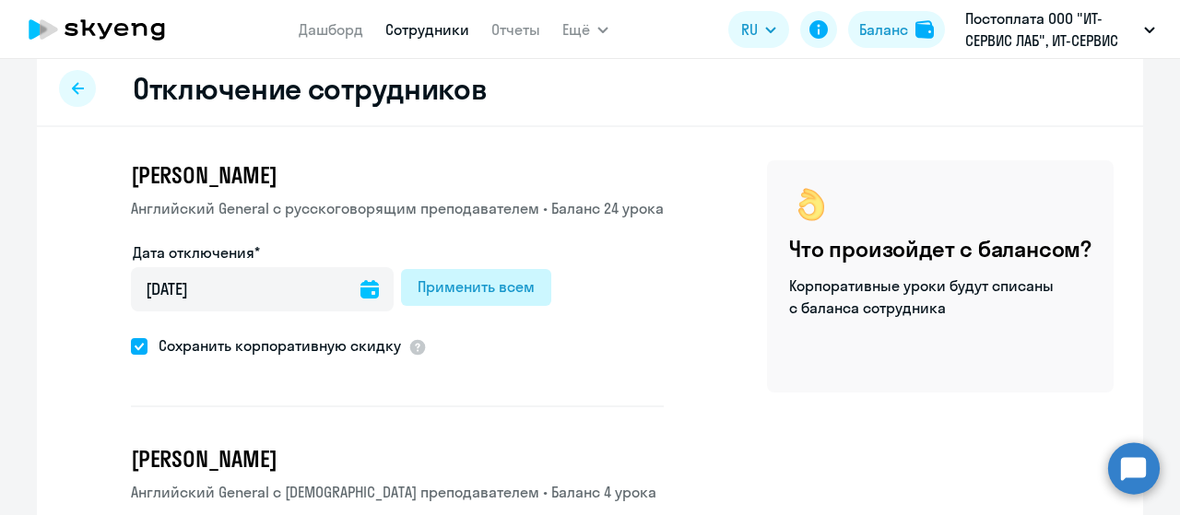
click at [419, 290] on div "Применить всем" at bounding box center [476, 287] width 117 height 22
type input "[DATE]"
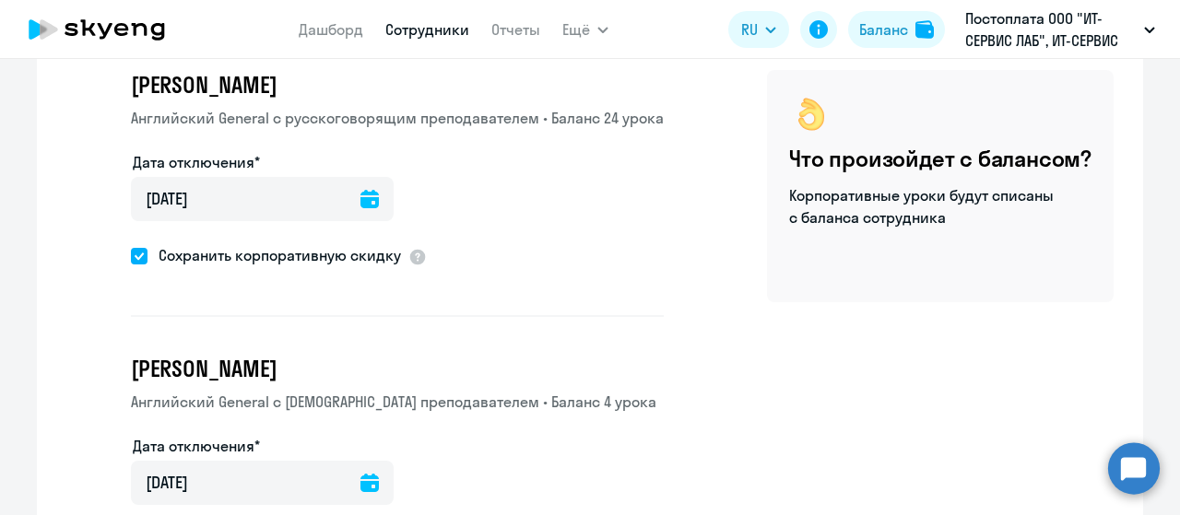
scroll to position [276, 0]
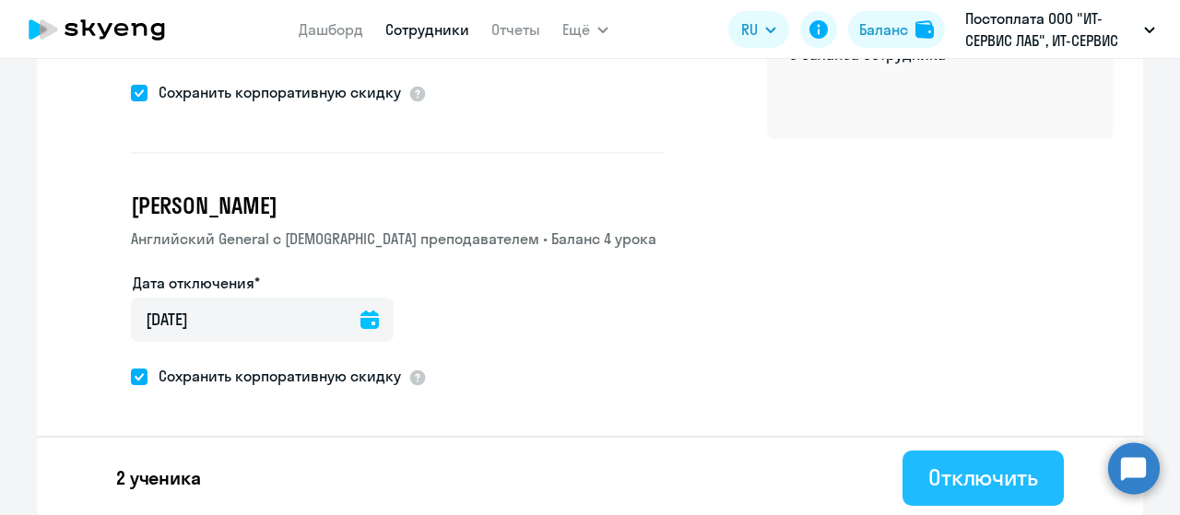
click at [937, 488] on div "Отключить" at bounding box center [984, 478] width 110 height 30
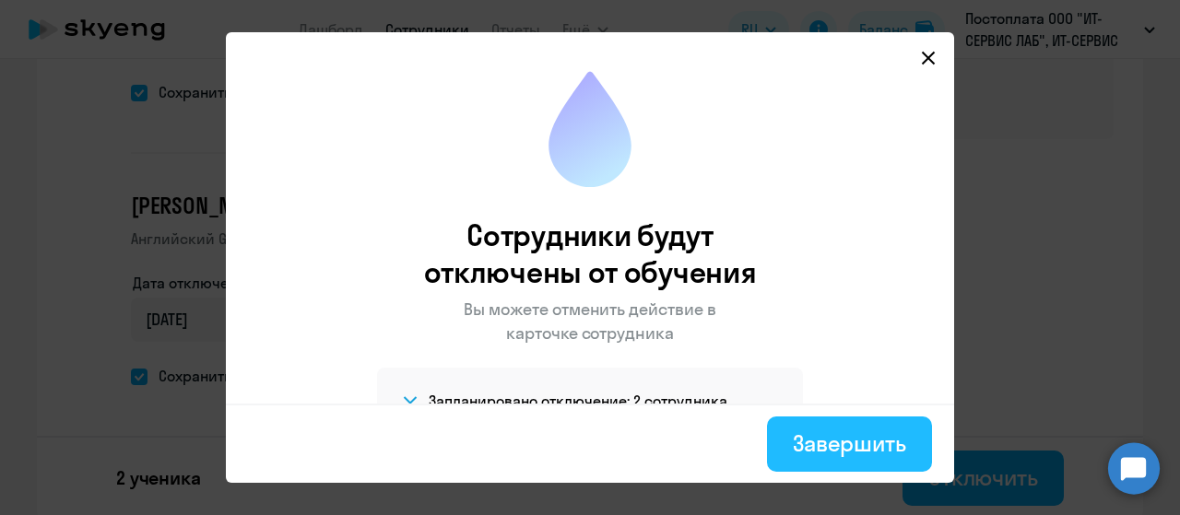
click at [830, 433] on div "Завершить" at bounding box center [849, 444] width 113 height 30
select select "30"
